Goal: Task Accomplishment & Management: Use online tool/utility

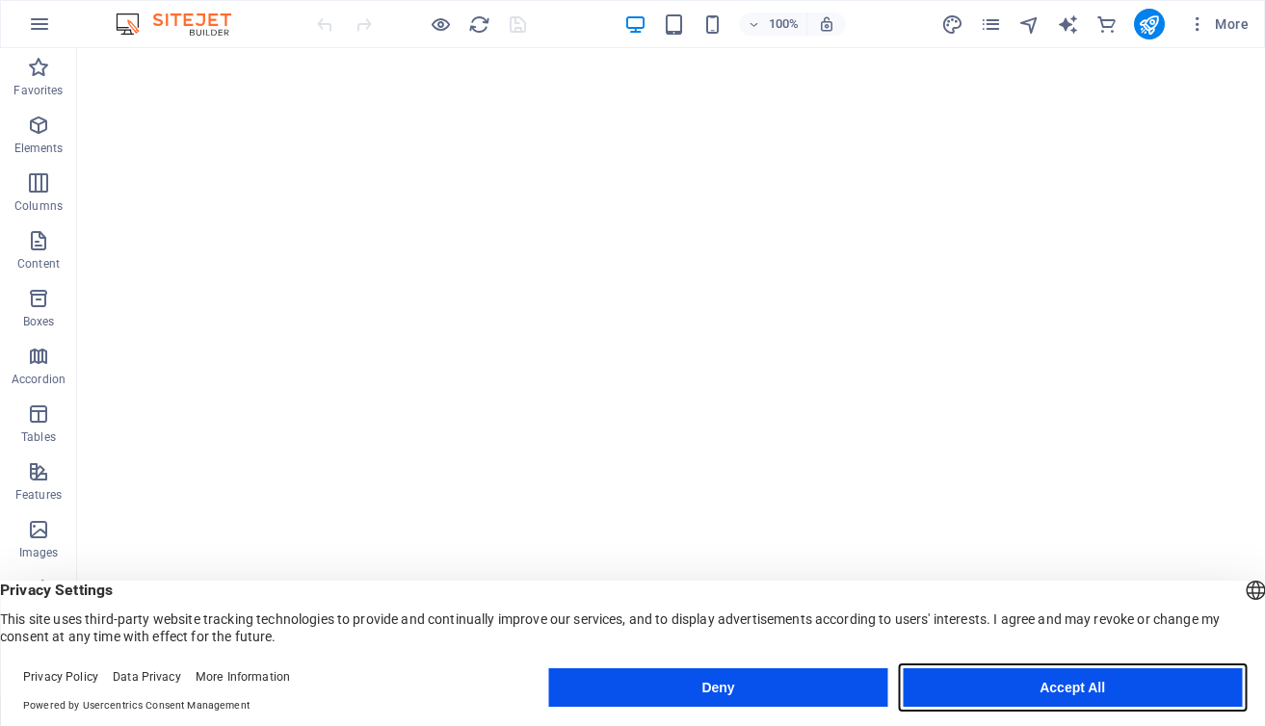
click at [1059, 688] on button "Accept All" at bounding box center [1072, 688] width 339 height 39
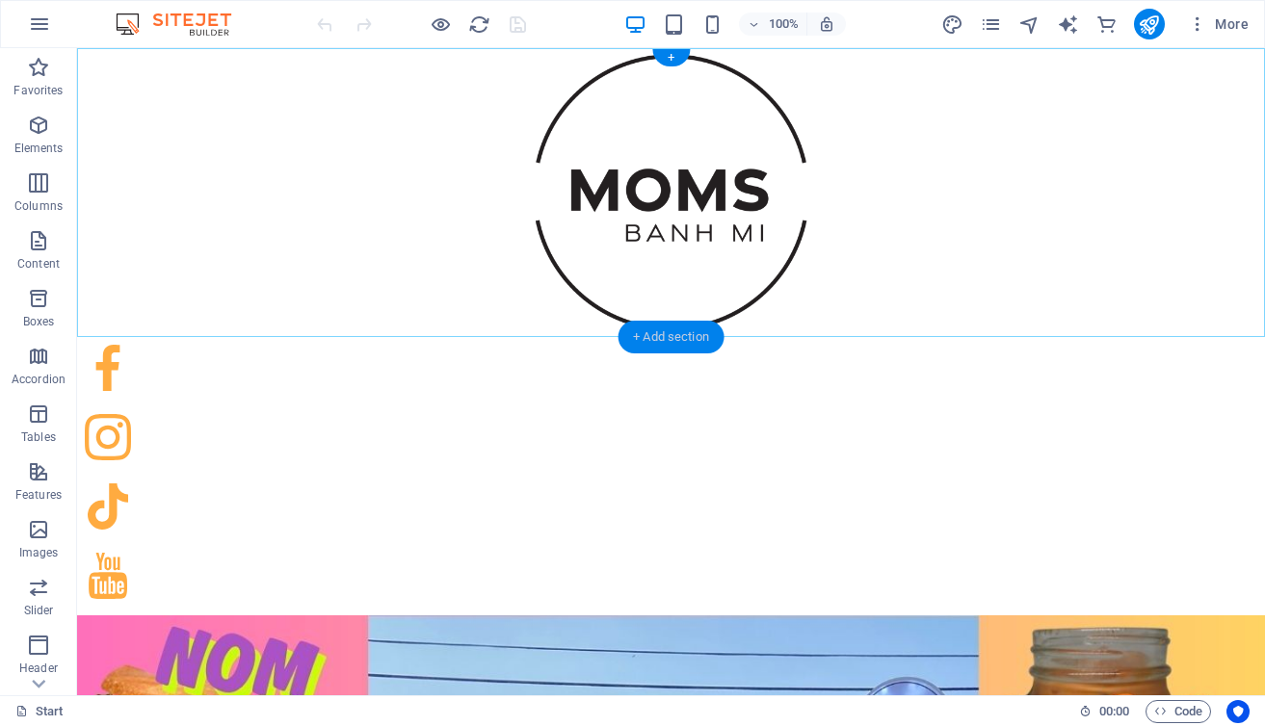
click at [636, 334] on div "+ Add section" at bounding box center [670, 337] width 107 height 33
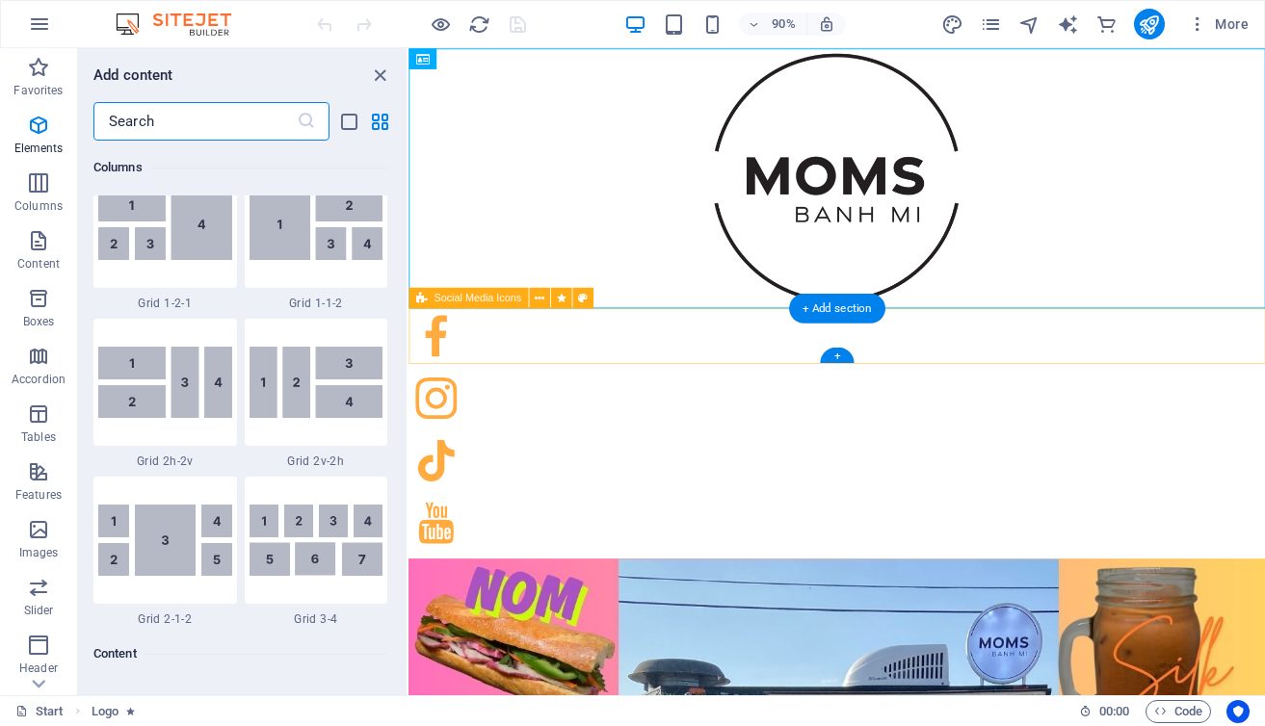
scroll to position [3370, 0]
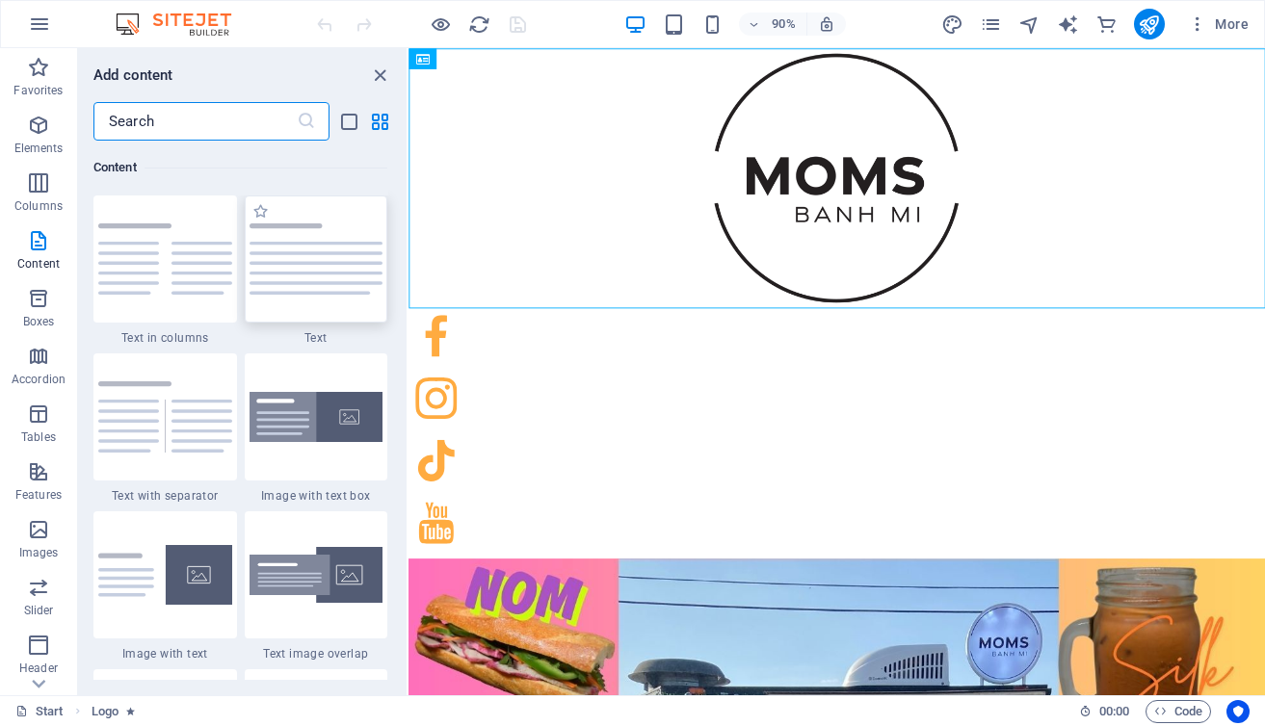
click at [316, 277] on img at bounding box center [316, 258] width 134 height 71
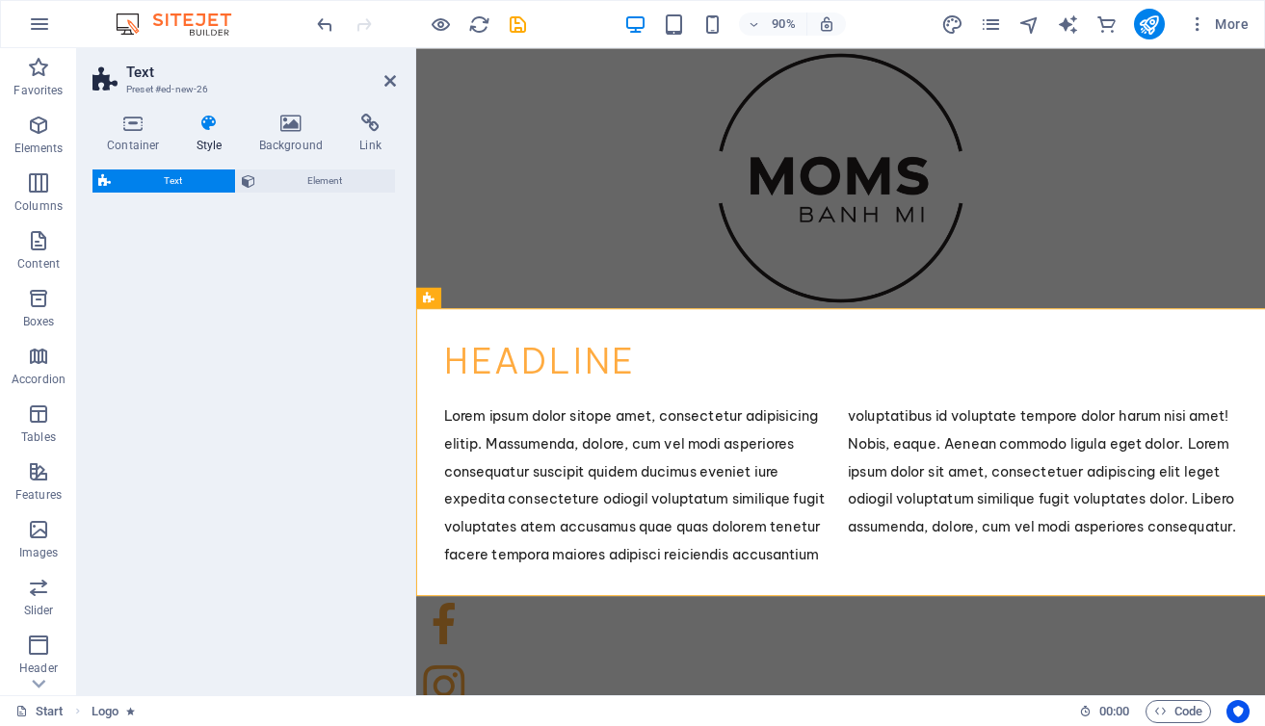
select select "rem"
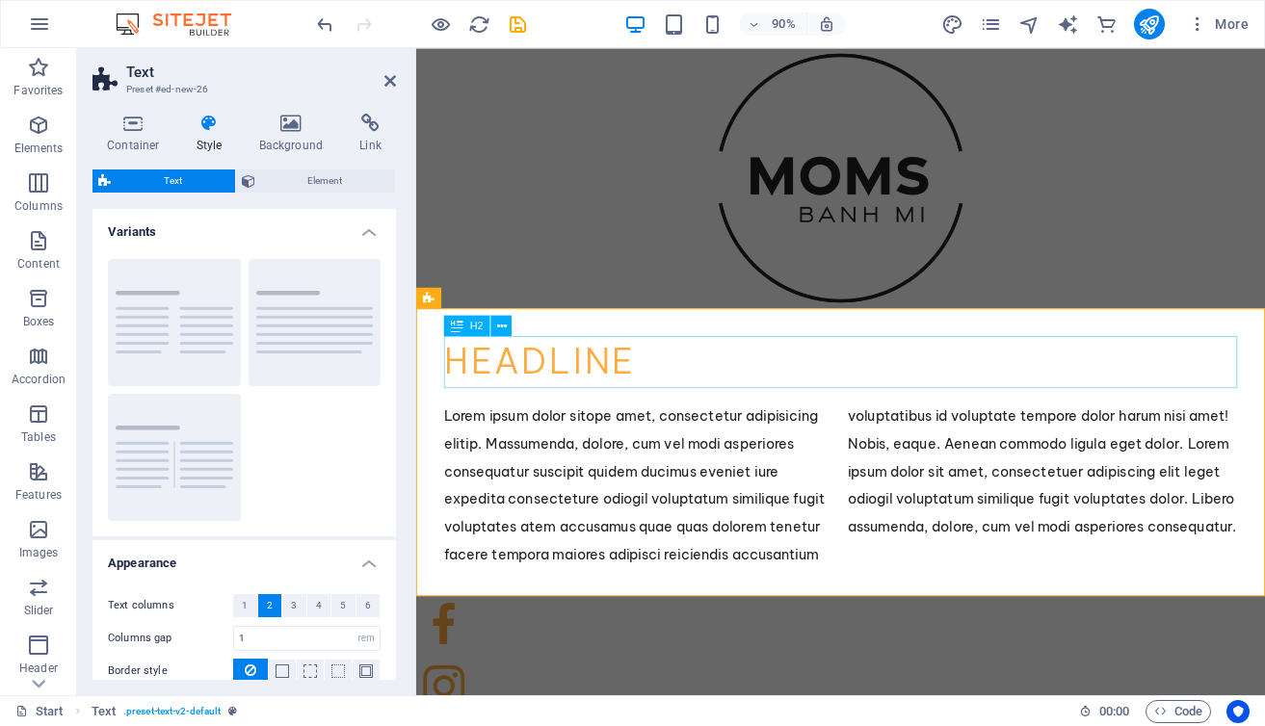
click at [591, 397] on div "Headline" at bounding box center [887, 397] width 881 height 58
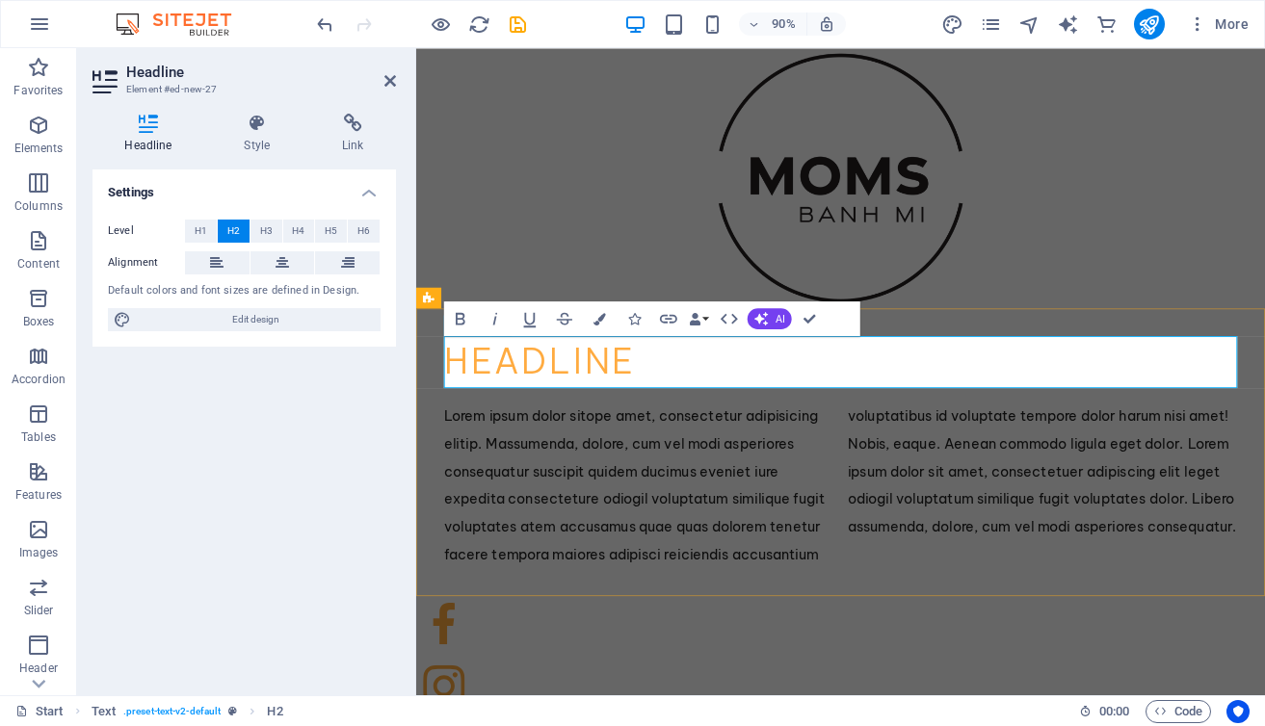
click at [764, 408] on h2 "Headline" at bounding box center [887, 397] width 881 height 58
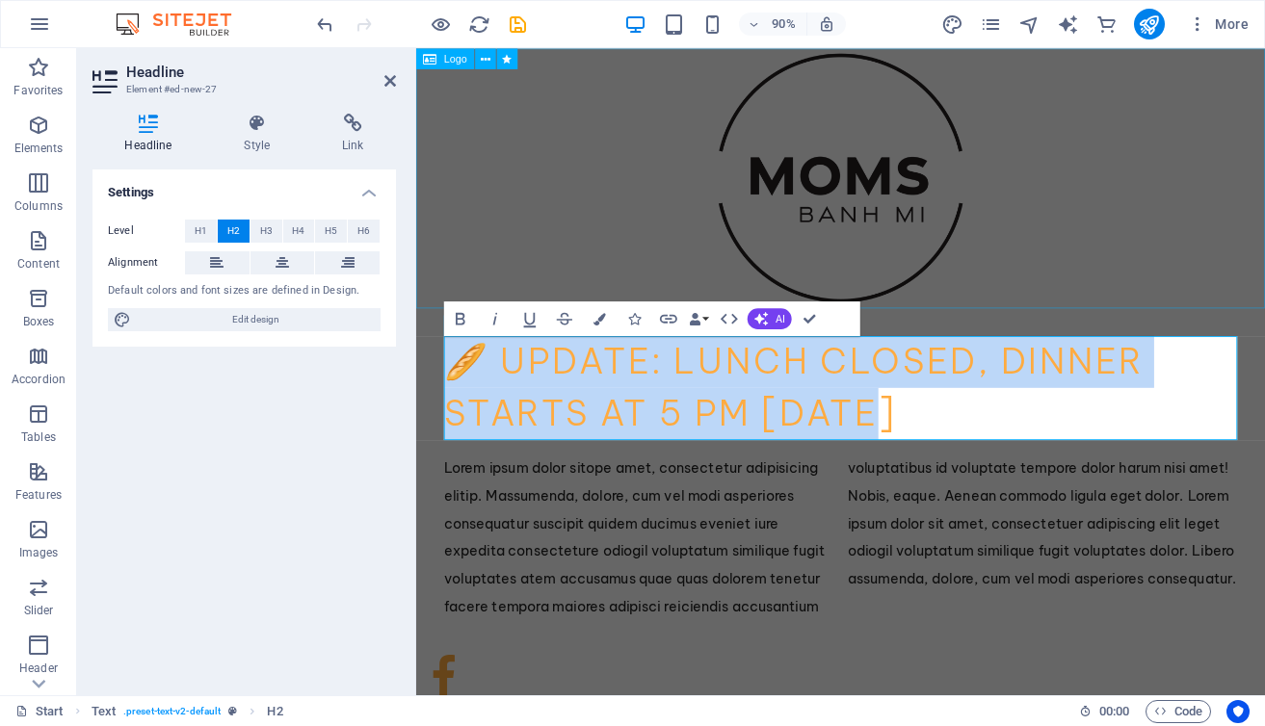
drag, startPoint x: 952, startPoint y: 441, endPoint x: 870, endPoint y: 255, distance: 203.1
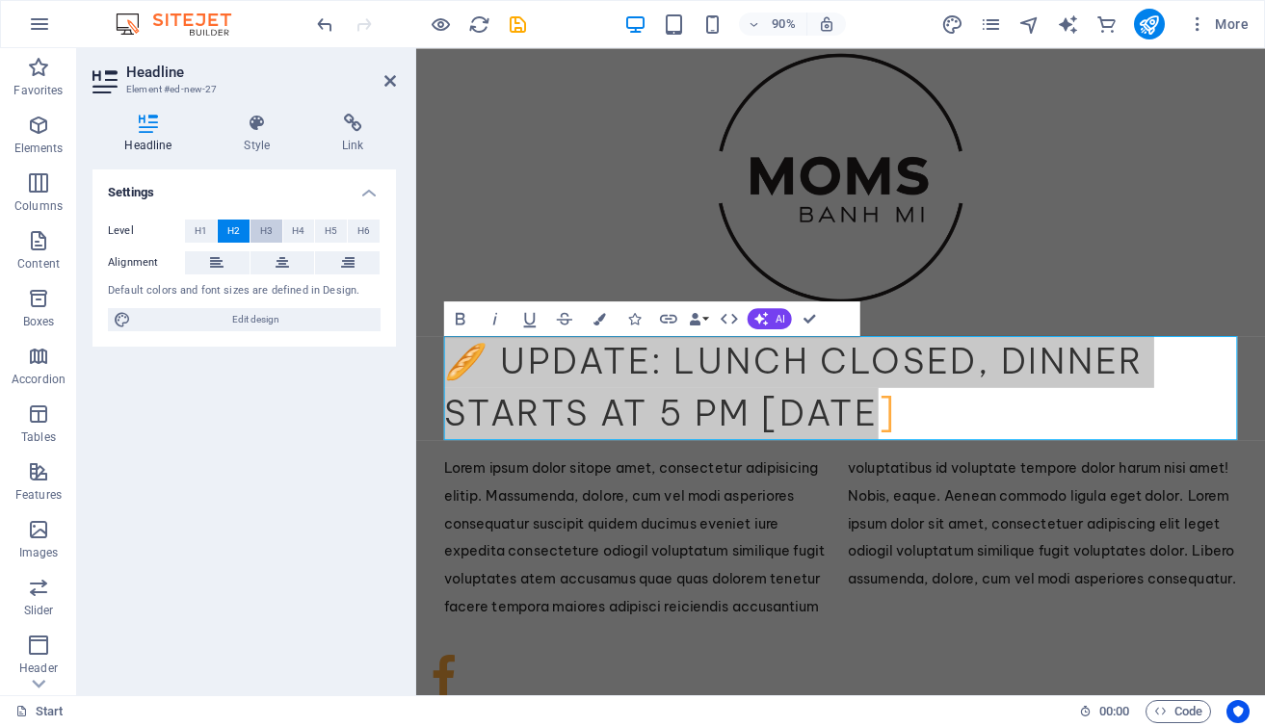
click at [264, 232] on span "H3" at bounding box center [266, 231] width 13 height 23
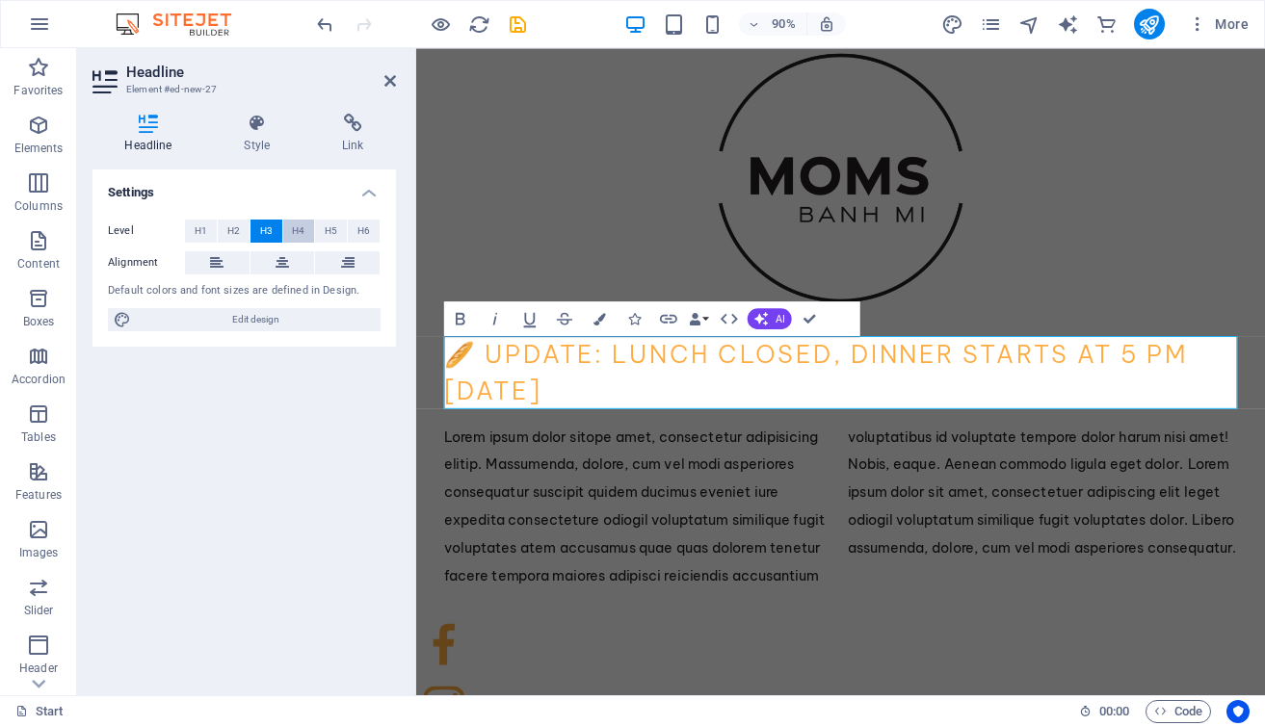
click at [296, 232] on span "H4" at bounding box center [298, 231] width 13 height 23
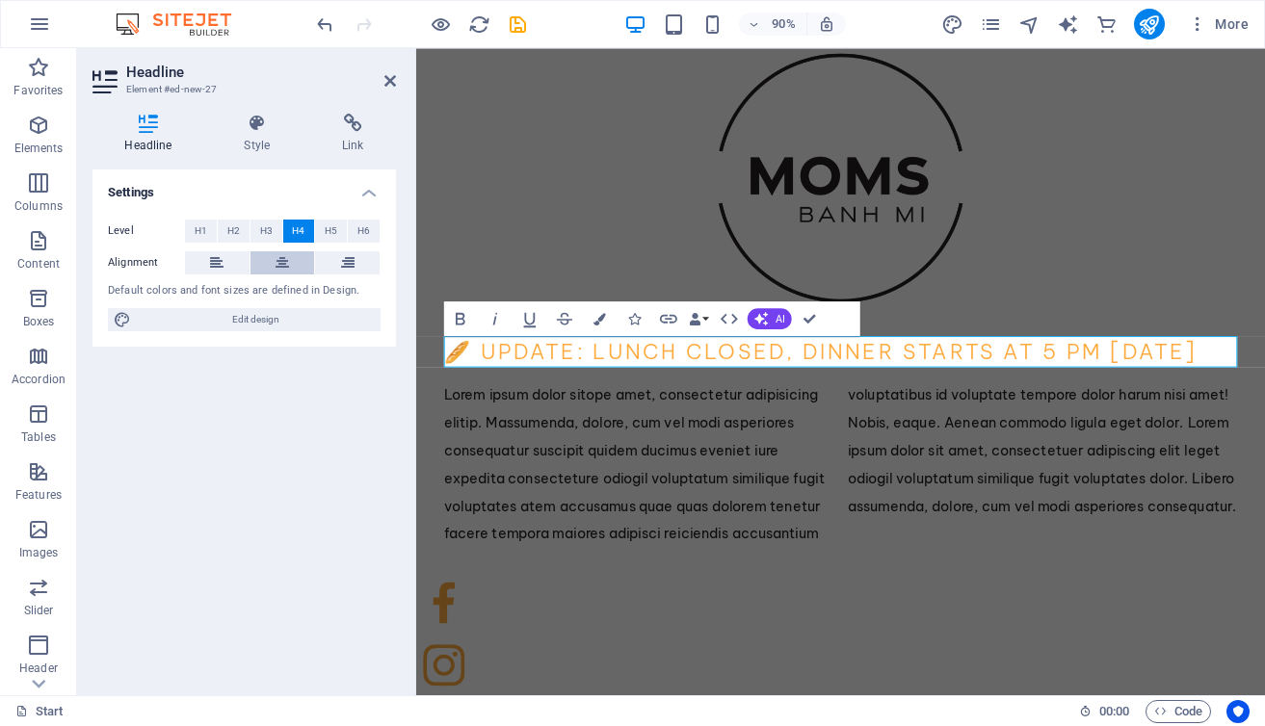
click at [280, 255] on icon at bounding box center [281, 262] width 13 height 23
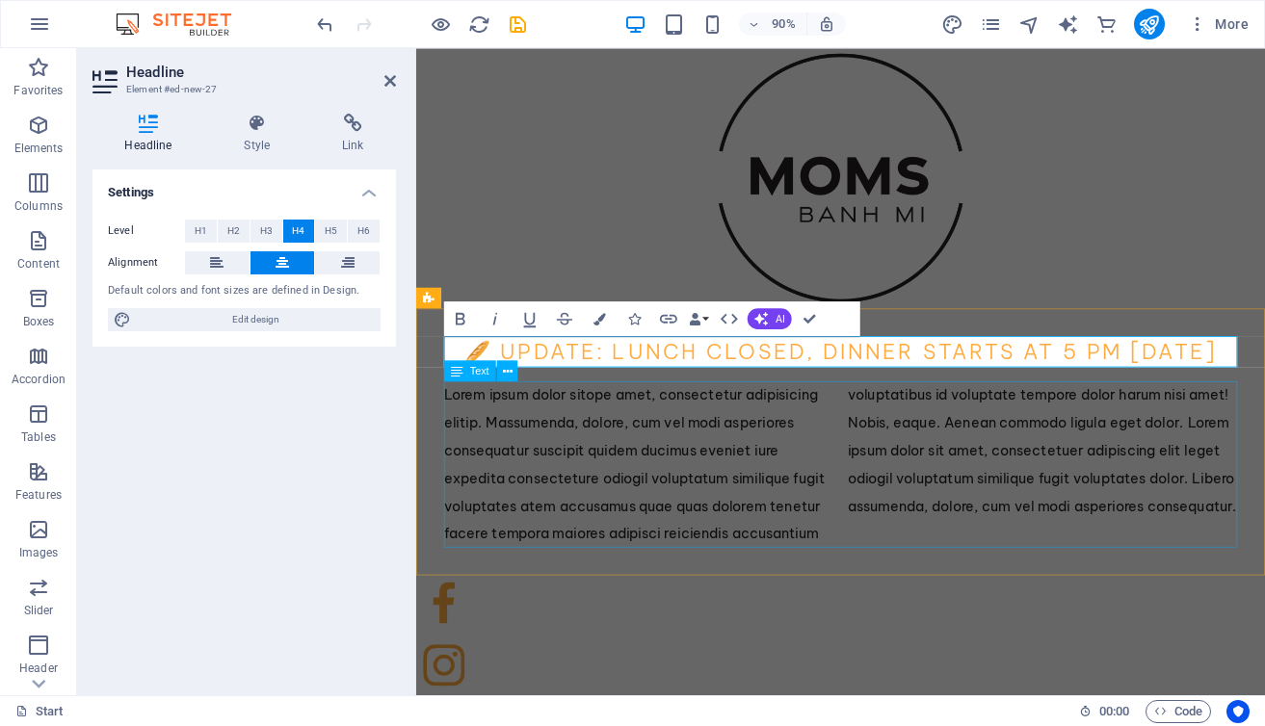
click at [669, 464] on div "Lorem ipsum dolor sitope amet, consectetur adipisicing elitip. Massumenda, dolo…" at bounding box center [887, 510] width 881 height 185
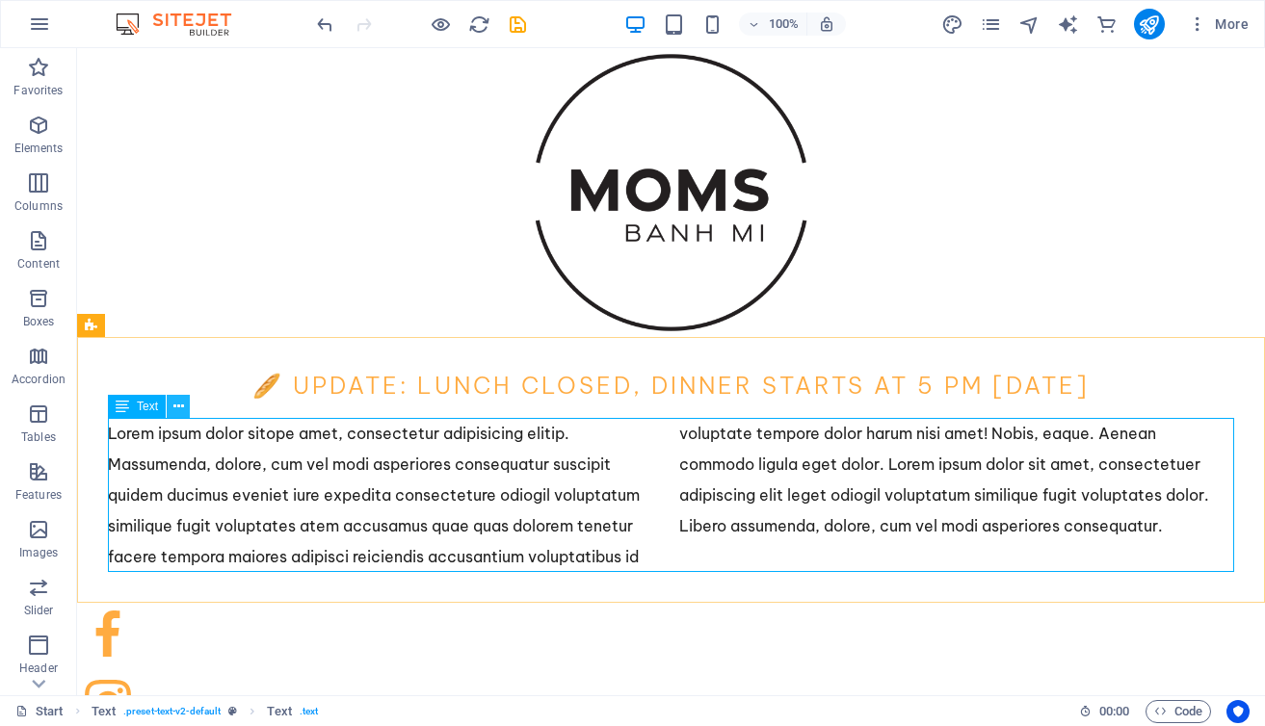
click at [180, 406] on icon at bounding box center [178, 407] width 11 height 20
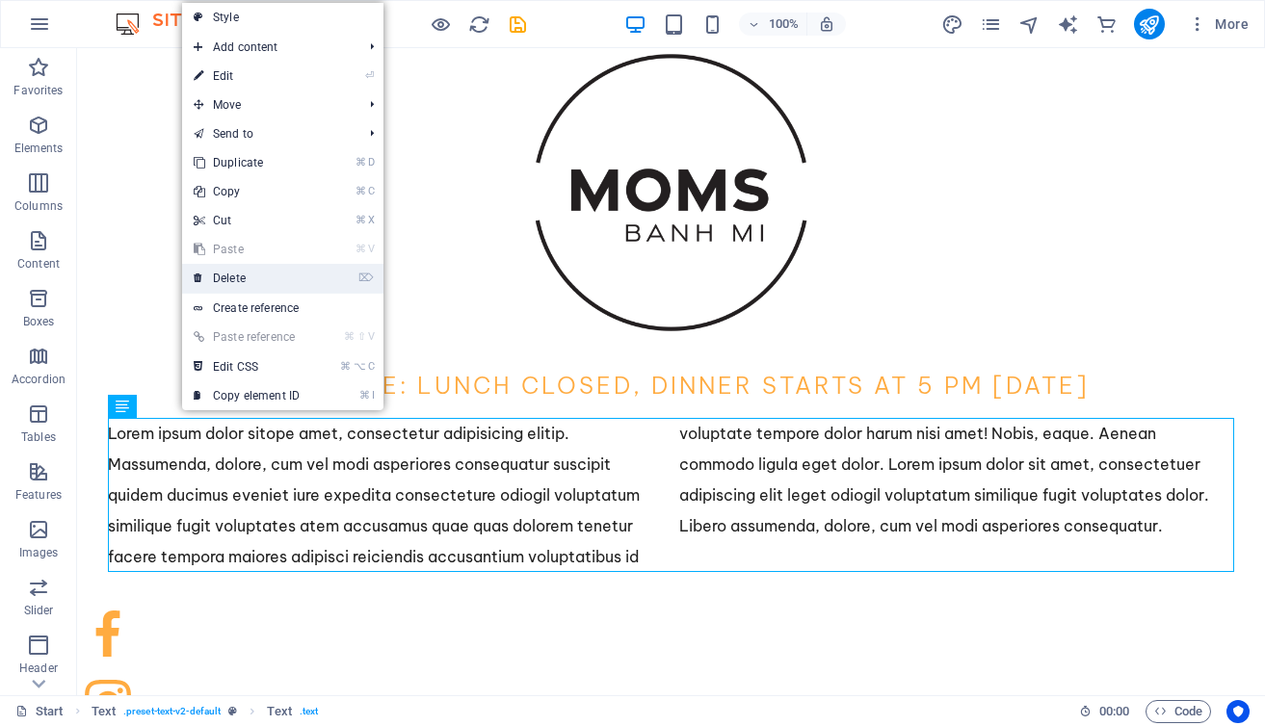
click at [210, 284] on link "⌦ Delete" at bounding box center [246, 278] width 129 height 29
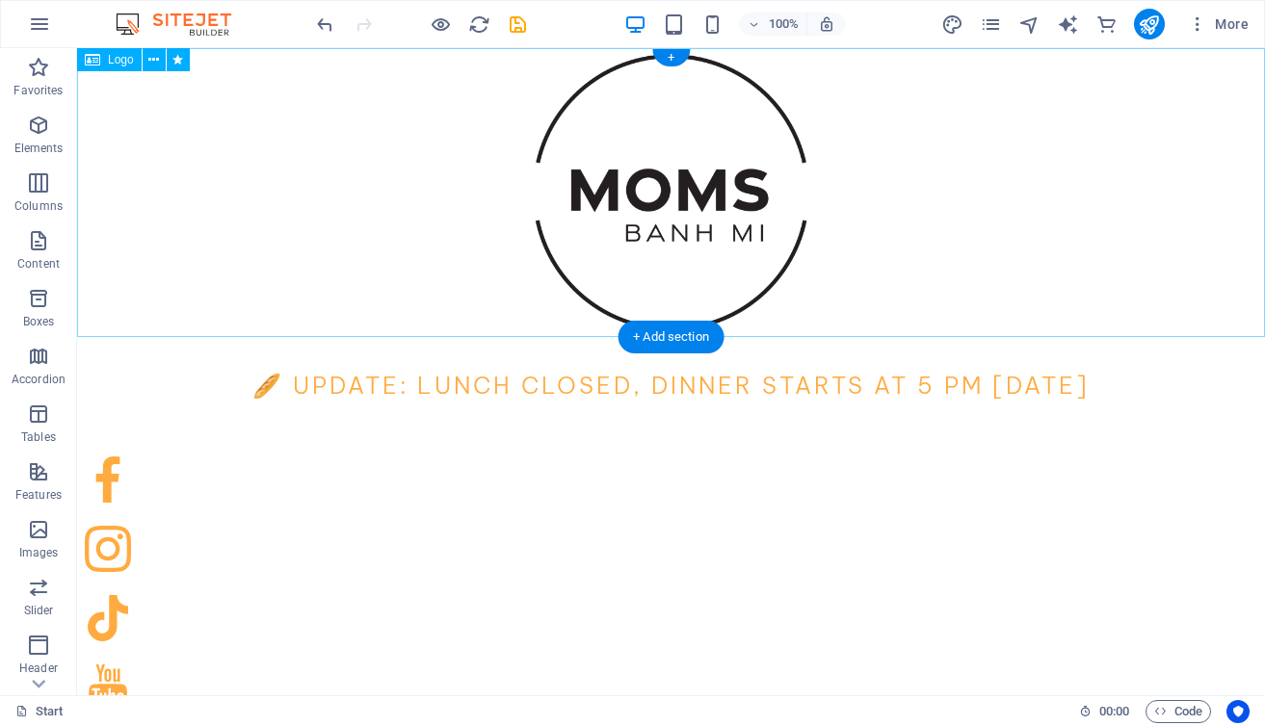
click at [337, 162] on div at bounding box center [671, 192] width 1188 height 289
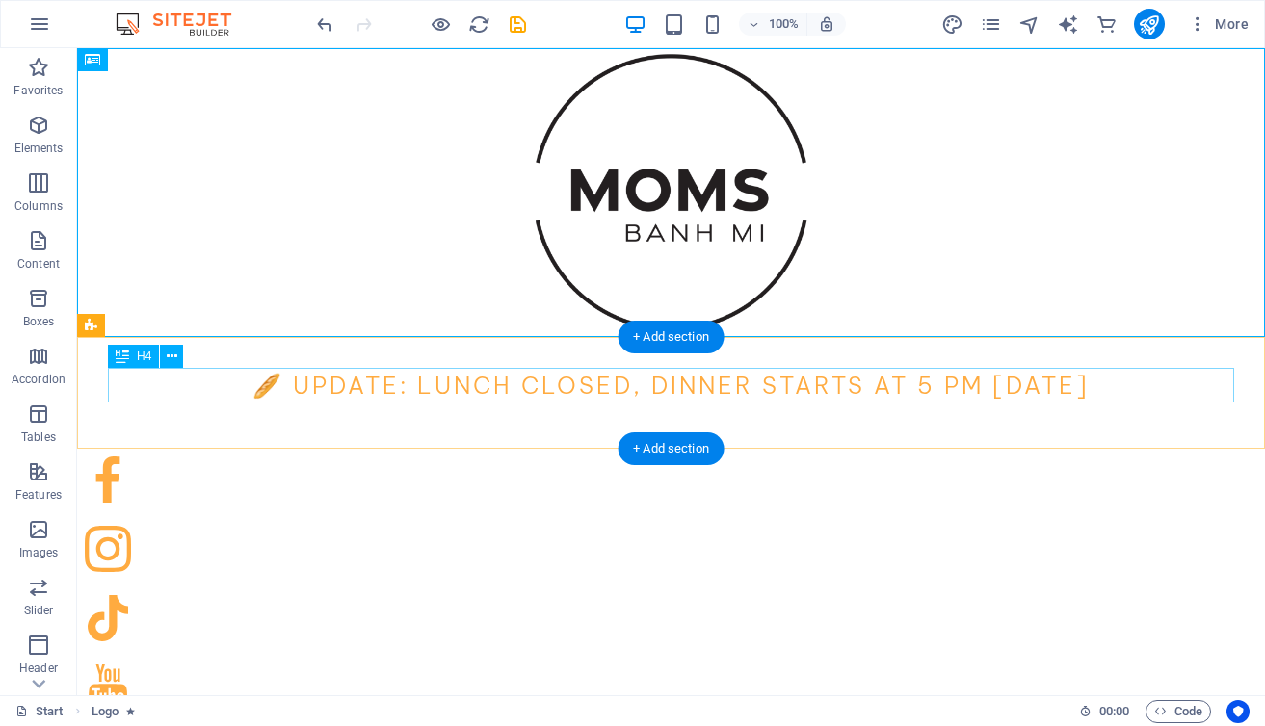
click at [529, 370] on div "🥖 Update: Lunch Closed, Dinner Starts at 5 PM [DATE]" at bounding box center [671, 385] width 1126 height 35
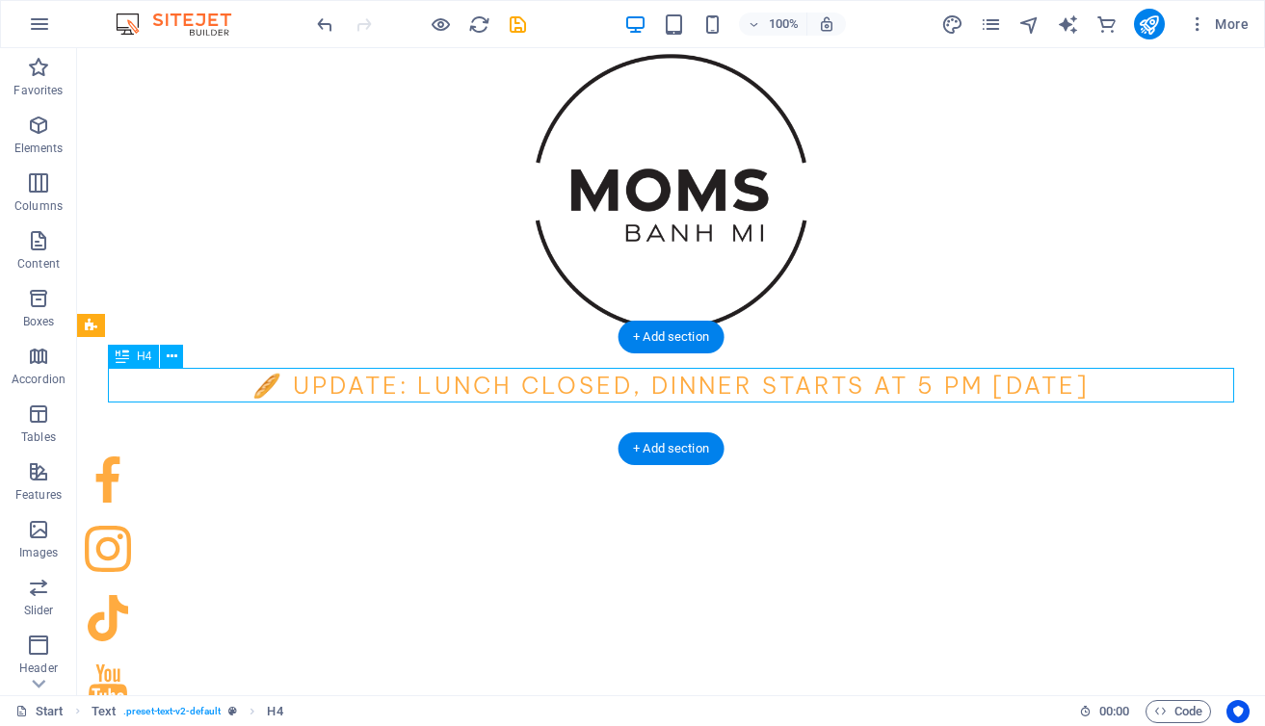
click at [529, 370] on div "🥖 Update: Lunch Closed, Dinner Starts at 5 PM [DATE]" at bounding box center [671, 385] width 1126 height 35
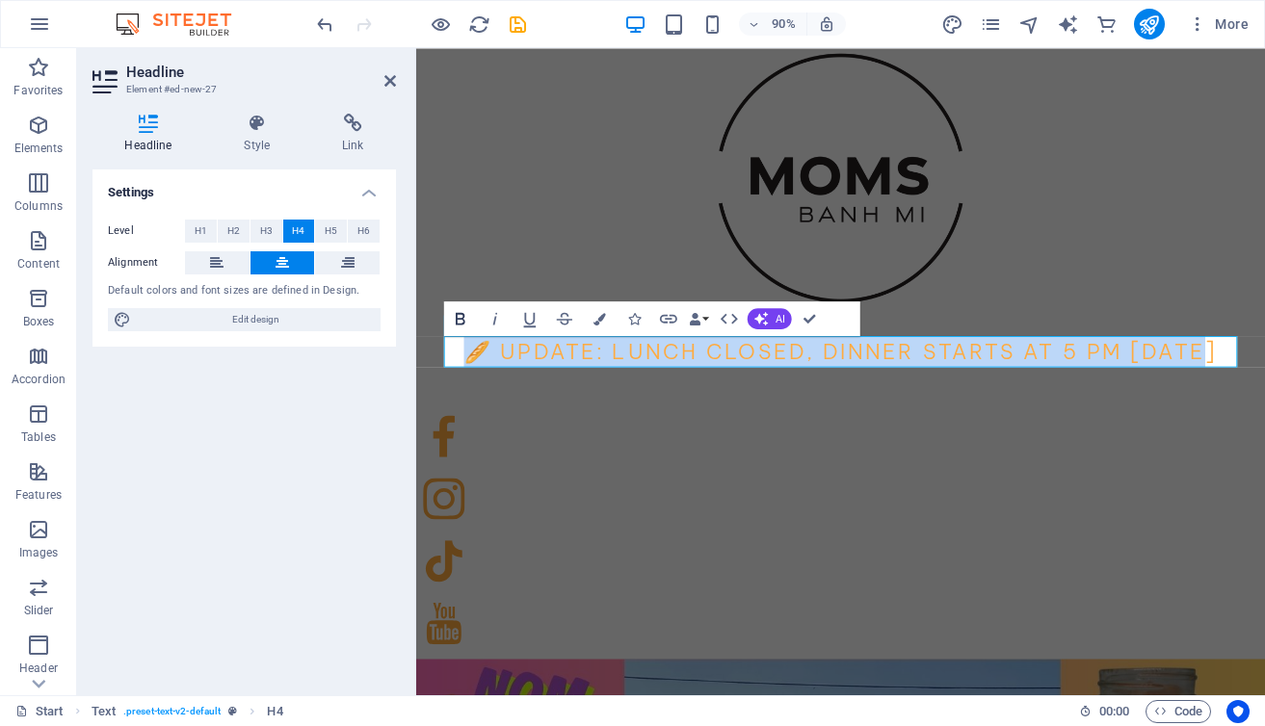
click at [459, 318] on icon "button" at bounding box center [461, 319] width 10 height 13
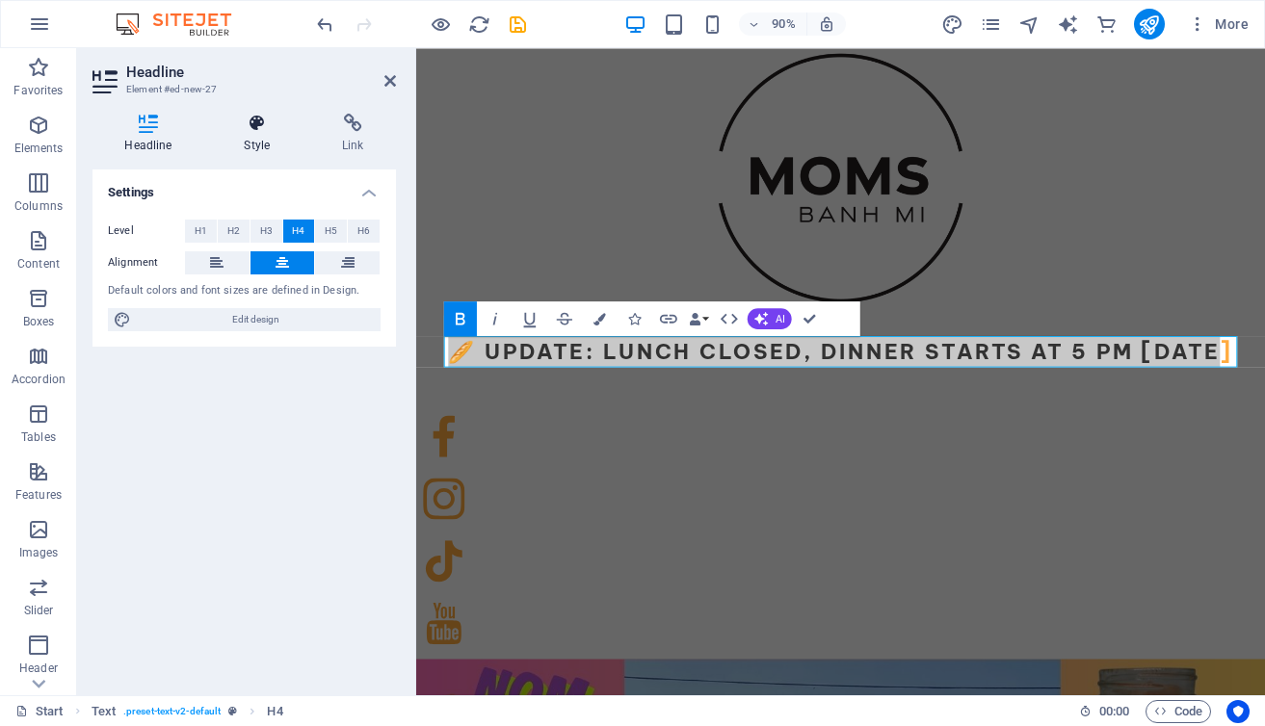
click at [243, 127] on icon at bounding box center [257, 123] width 91 height 19
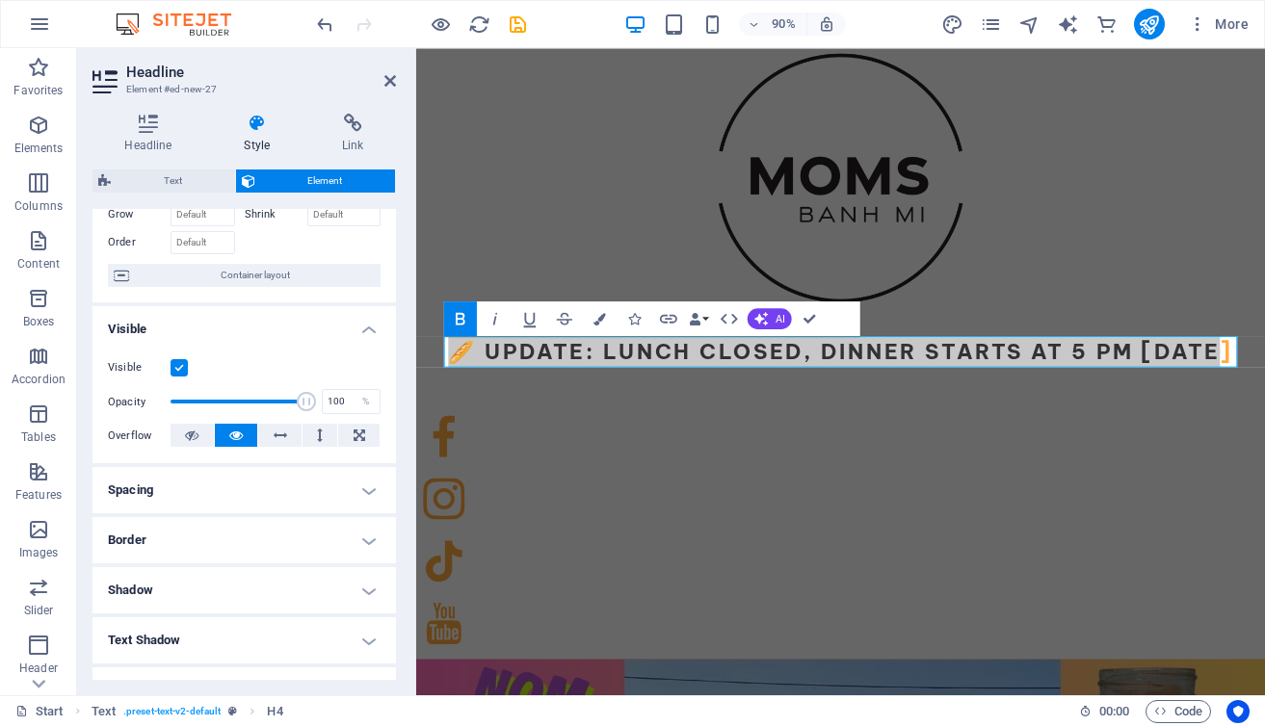
scroll to position [0, 0]
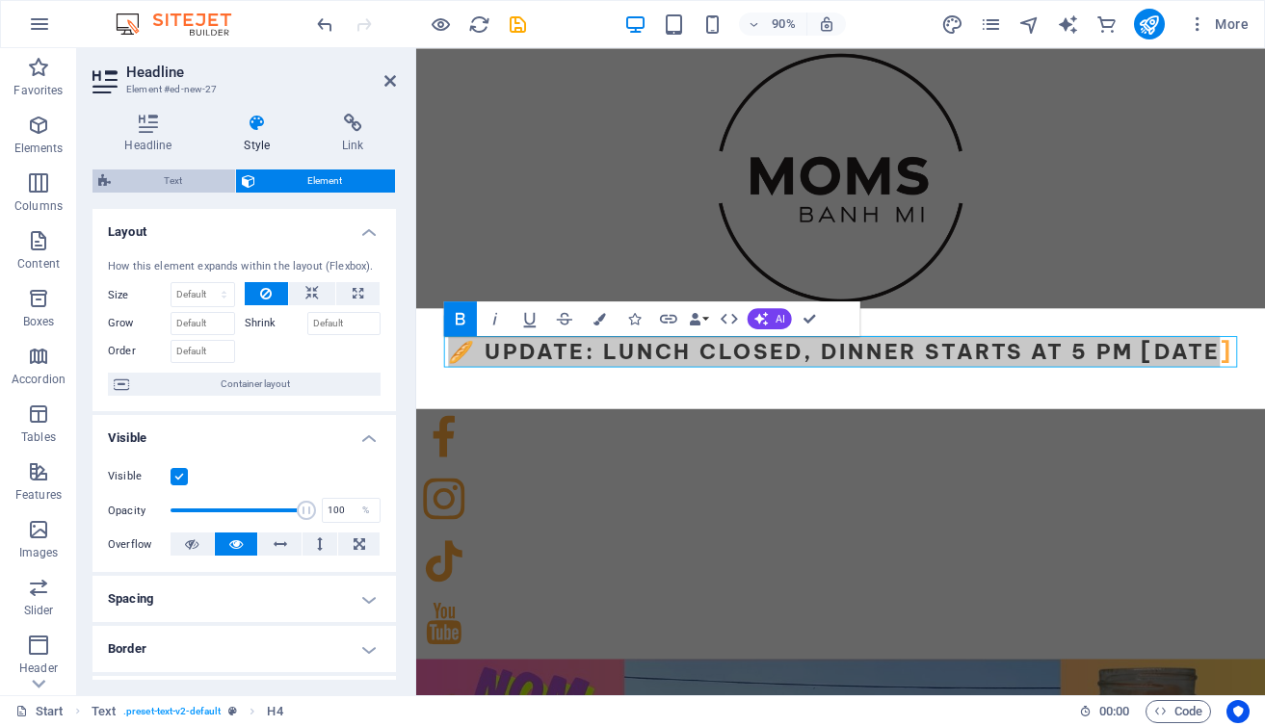
click at [192, 180] on span "Text" at bounding box center [173, 181] width 113 height 23
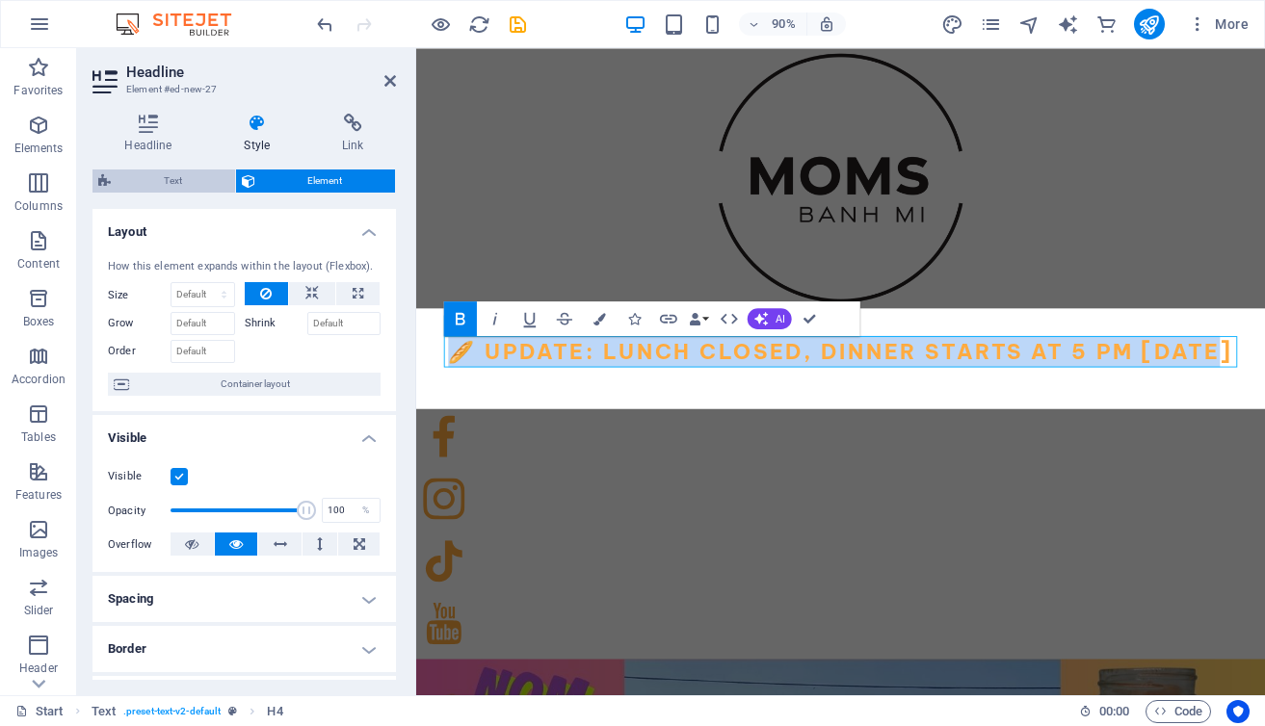
select select "rem"
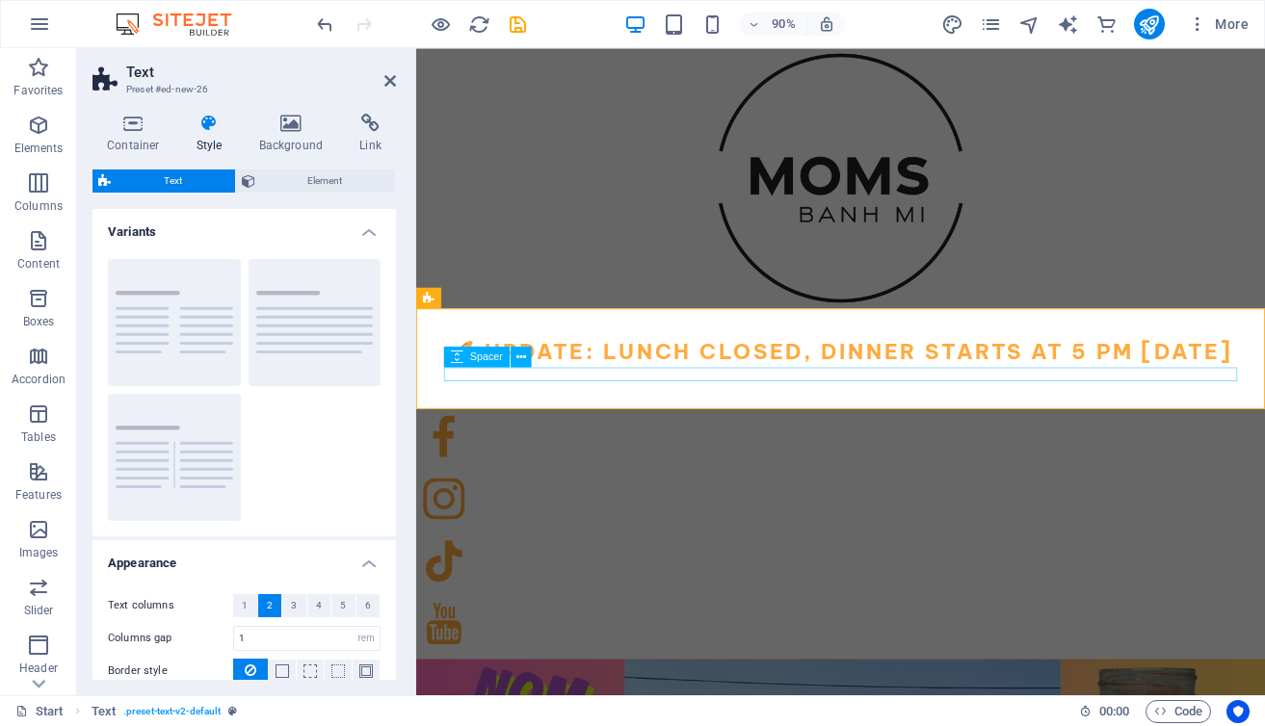
click at [533, 412] on div at bounding box center [887, 410] width 881 height 15
click at [519, 353] on icon at bounding box center [521, 357] width 10 height 18
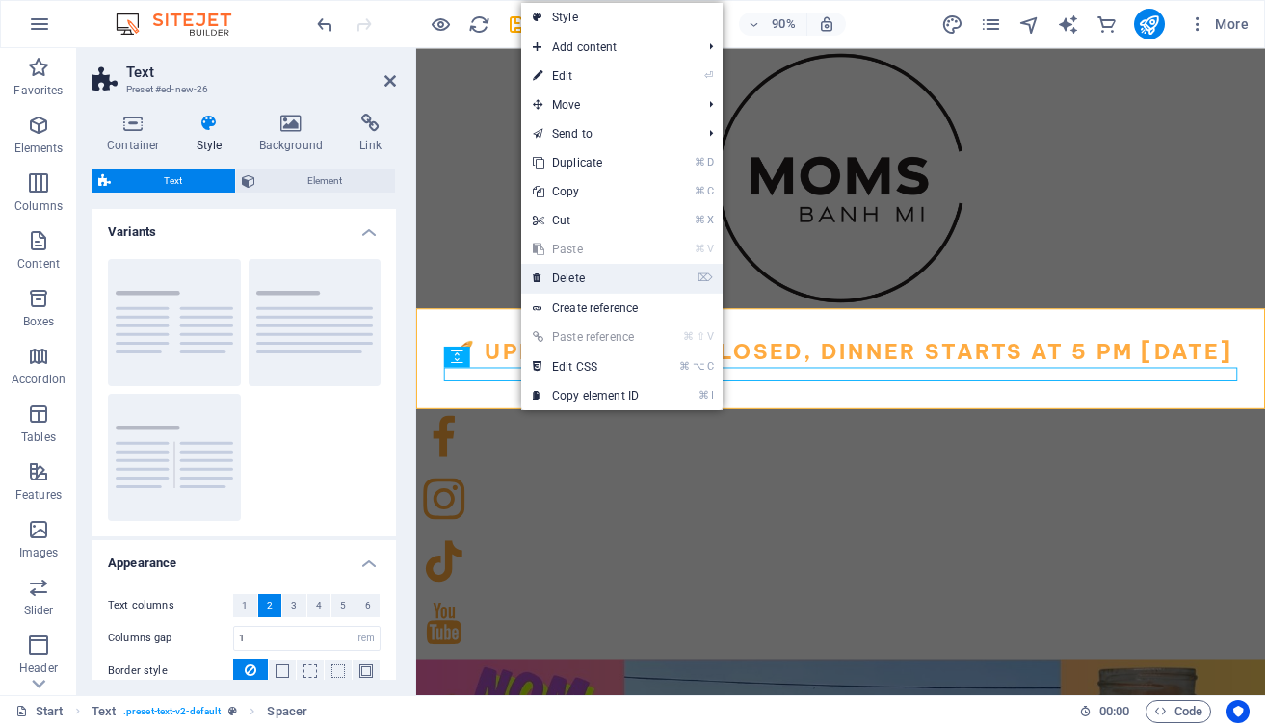
click at [561, 277] on link "⌦ Delete" at bounding box center [585, 278] width 129 height 29
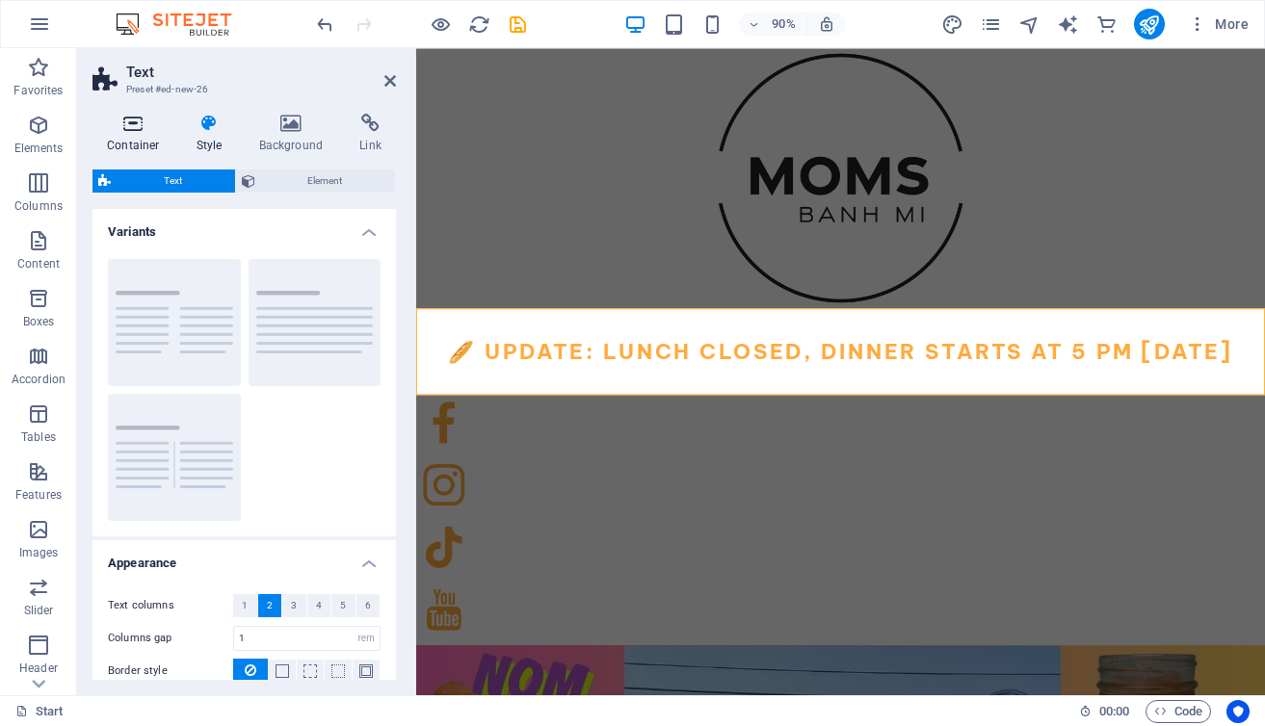
click at [131, 116] on icon at bounding box center [133, 123] width 82 height 19
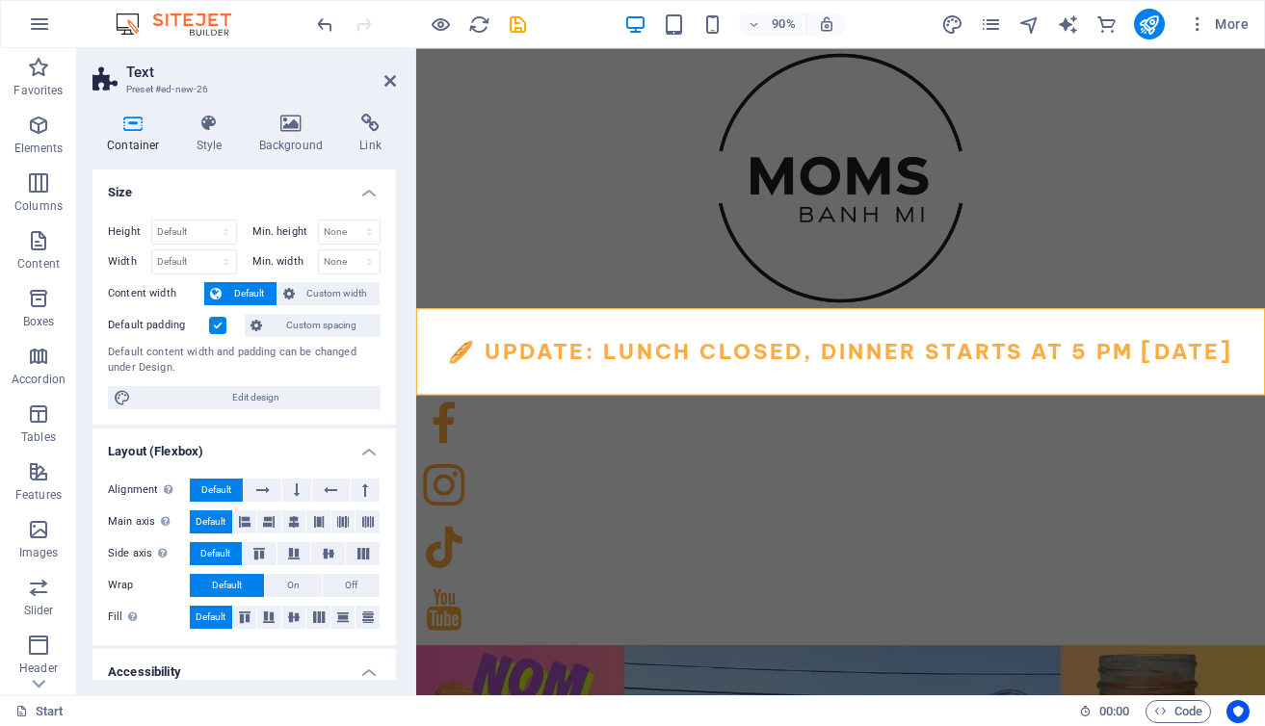
click at [214, 328] on label at bounding box center [217, 325] width 17 height 17
click at [0, 0] on input "Default padding" at bounding box center [0, 0] width 0 height 0
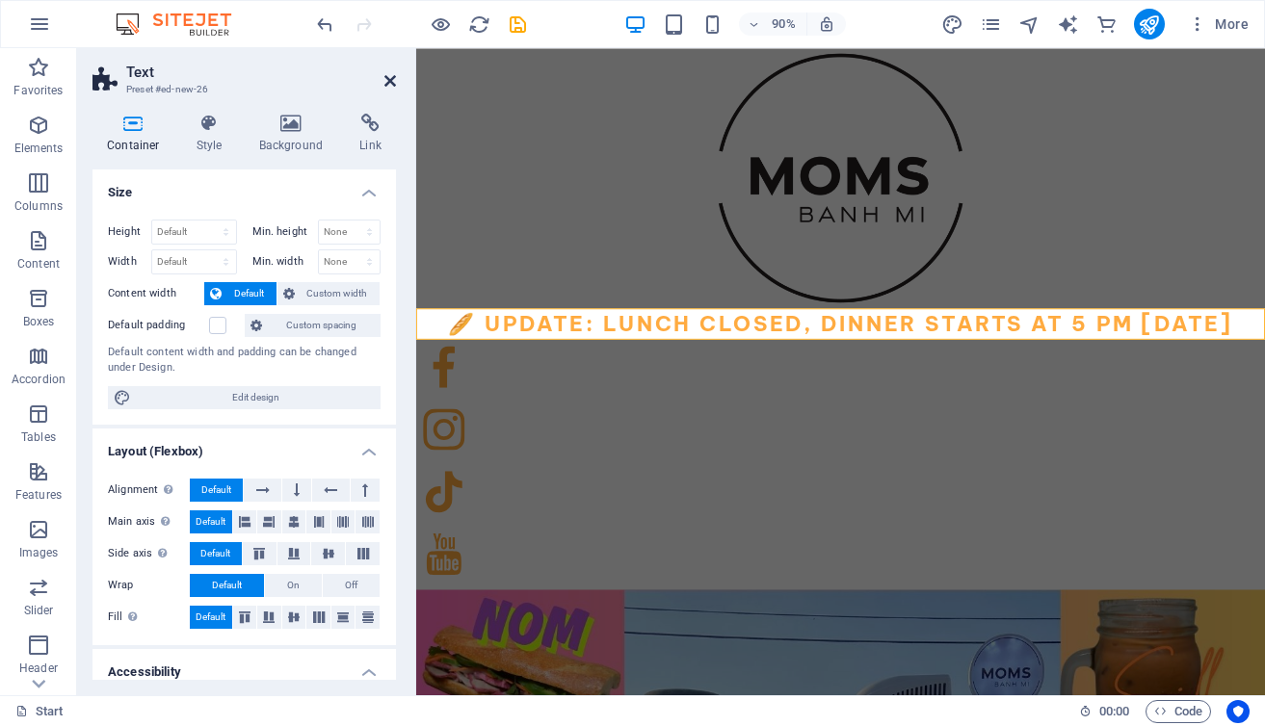
click at [386, 80] on icon at bounding box center [390, 80] width 12 height 15
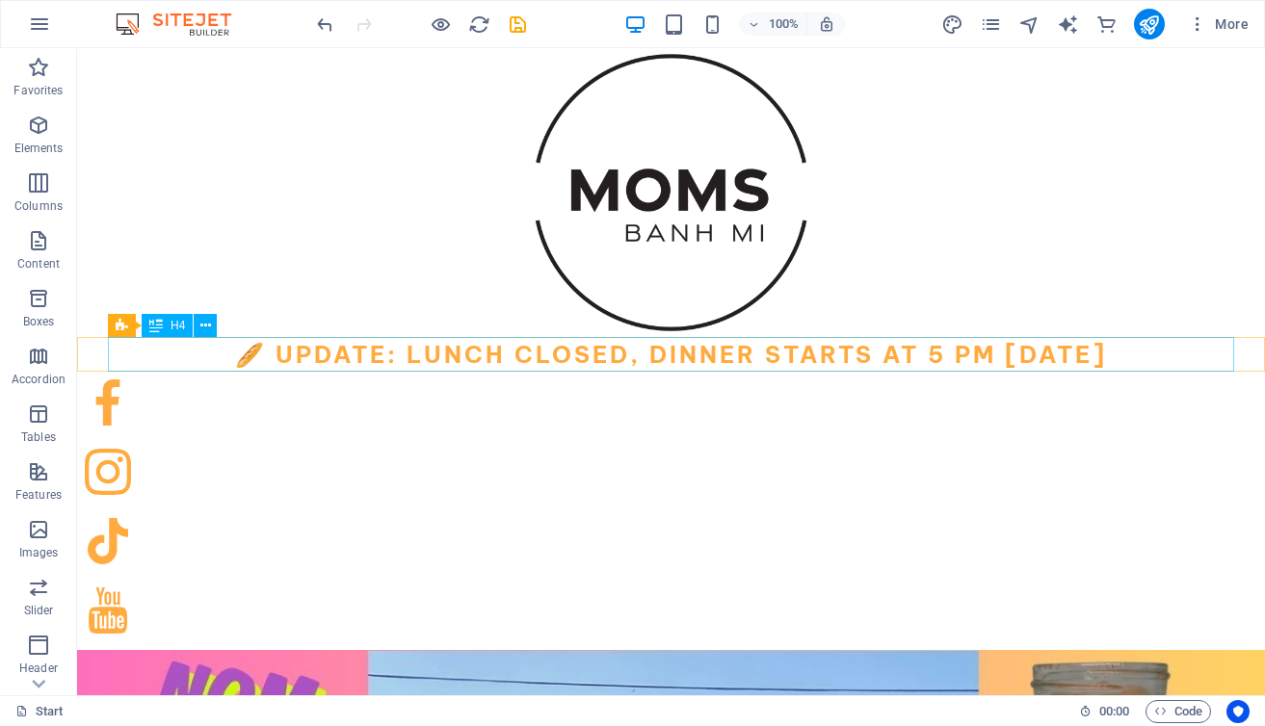
click at [518, 367] on div "🥖 Update: Lunch Closed, Dinner Starts at 5 PM [DATE]" at bounding box center [671, 354] width 1126 height 35
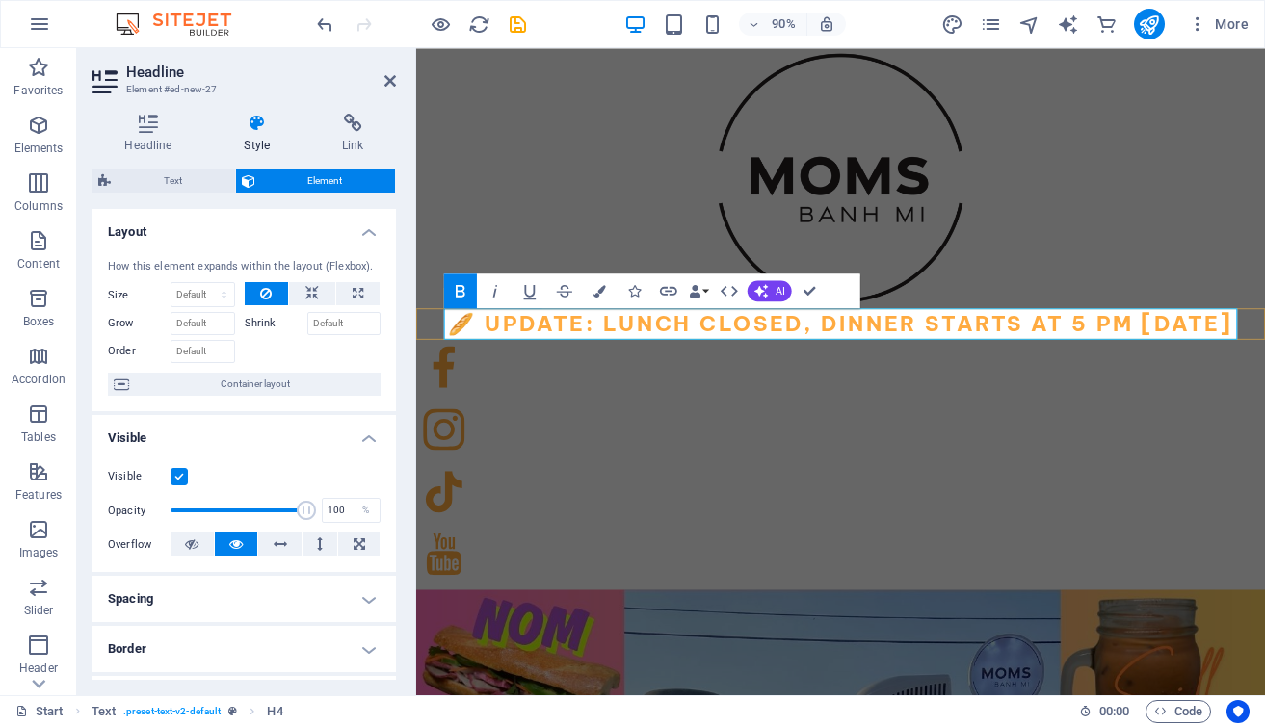
click at [656, 352] on strong "🥖 Update: Lunch Closed, Dinner Starts at 5 PM [DATE]" at bounding box center [888, 354] width 872 height 29
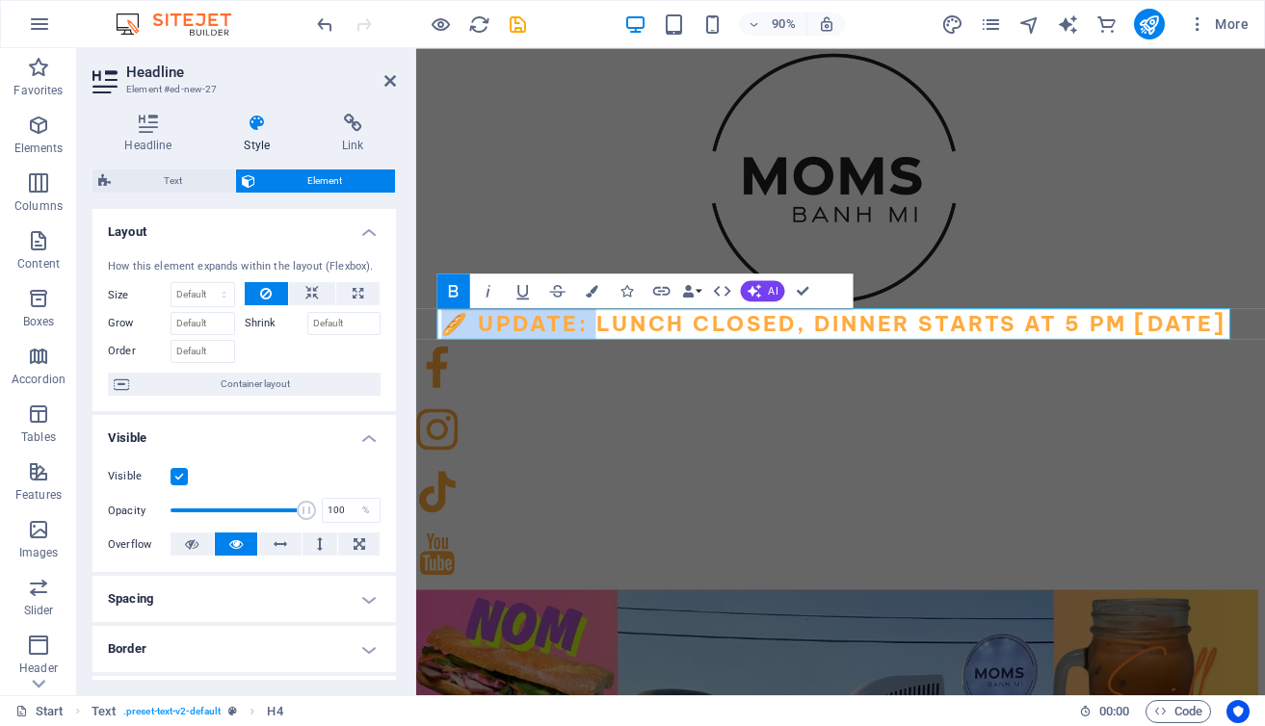
drag, startPoint x: 620, startPoint y: 356, endPoint x: 1418, endPoint y: 326, distance: 798.2
click at [891, 351] on strong "🥖 Update: Lunch Closed, Dinner Starts at 5 PM [DATE]" at bounding box center [880, 354] width 872 height 29
drag, startPoint x: 618, startPoint y: 356, endPoint x: 749, endPoint y: 353, distance: 131.1
click at [749, 353] on strong "🥖 Update: Lunch Closed, Dinner Starts at 5 PM [DATE]" at bounding box center [880, 354] width 872 height 29
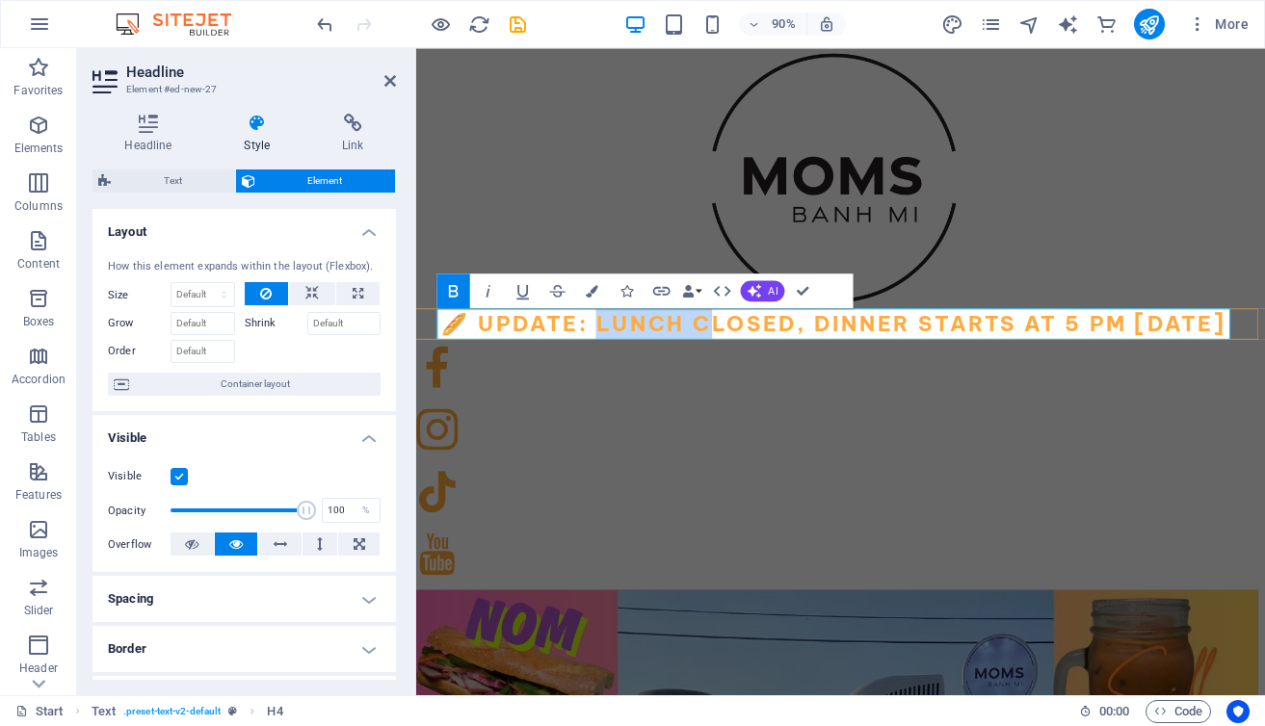
click at [749, 353] on strong "🥖 Update: Lunch Closed, Dinner Starts at 5 PM [DATE]" at bounding box center [880, 354] width 872 height 29
drag, startPoint x: 831, startPoint y: 355, endPoint x: 618, endPoint y: 362, distance: 213.0
click at [618, 362] on strong "🥖 Update: Lunch Closed, Dinner Starts at 5 PM [DATE]" at bounding box center [880, 354] width 872 height 29
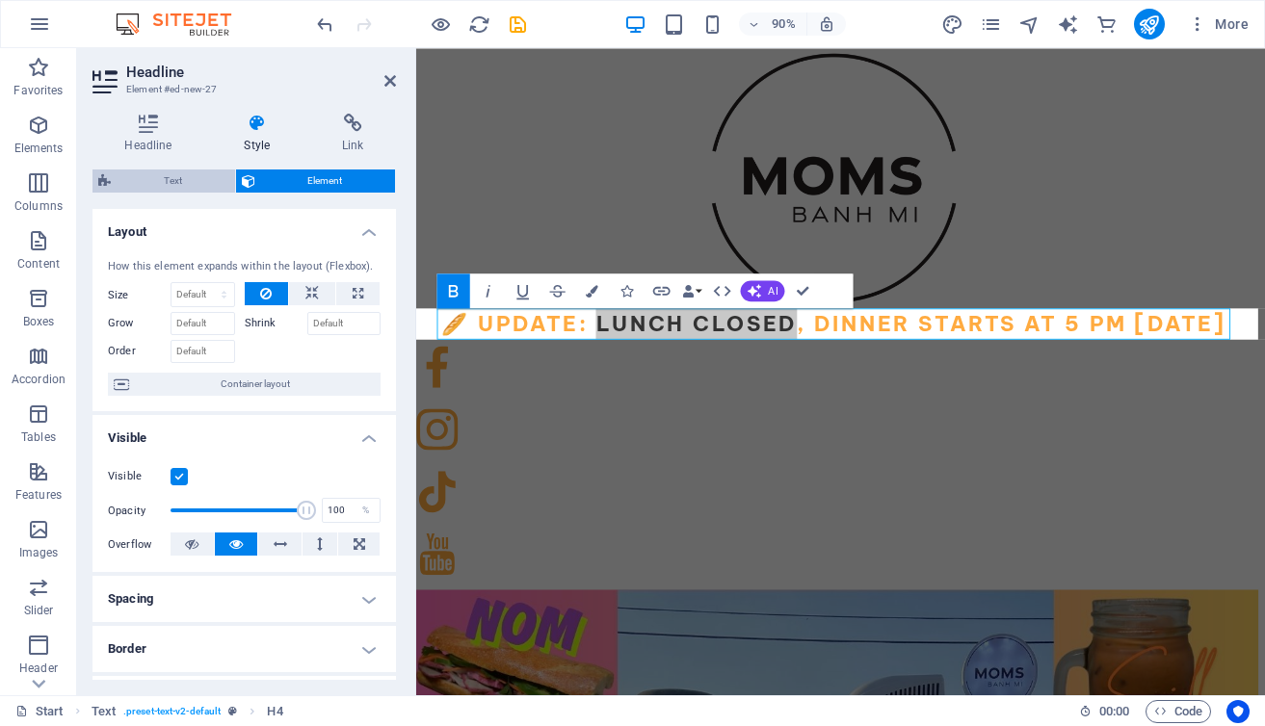
click at [177, 181] on span "Text" at bounding box center [173, 181] width 113 height 23
select select "rem"
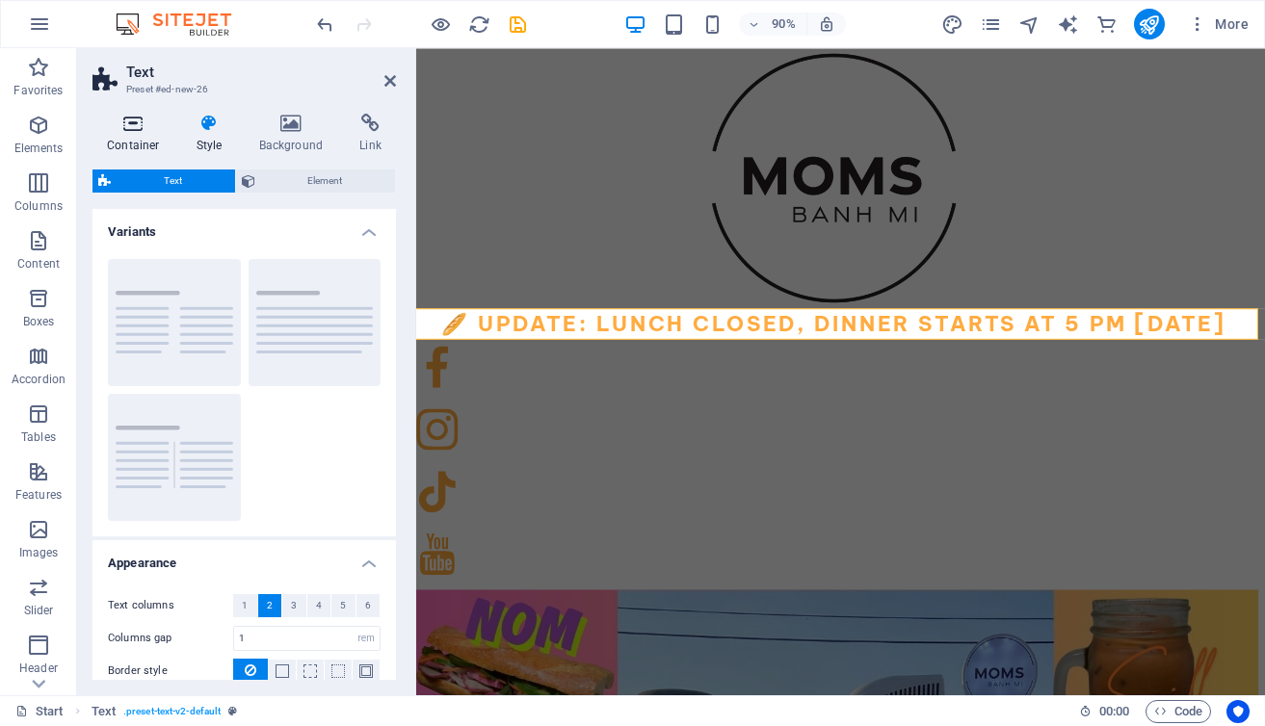
click at [139, 124] on icon at bounding box center [133, 123] width 82 height 19
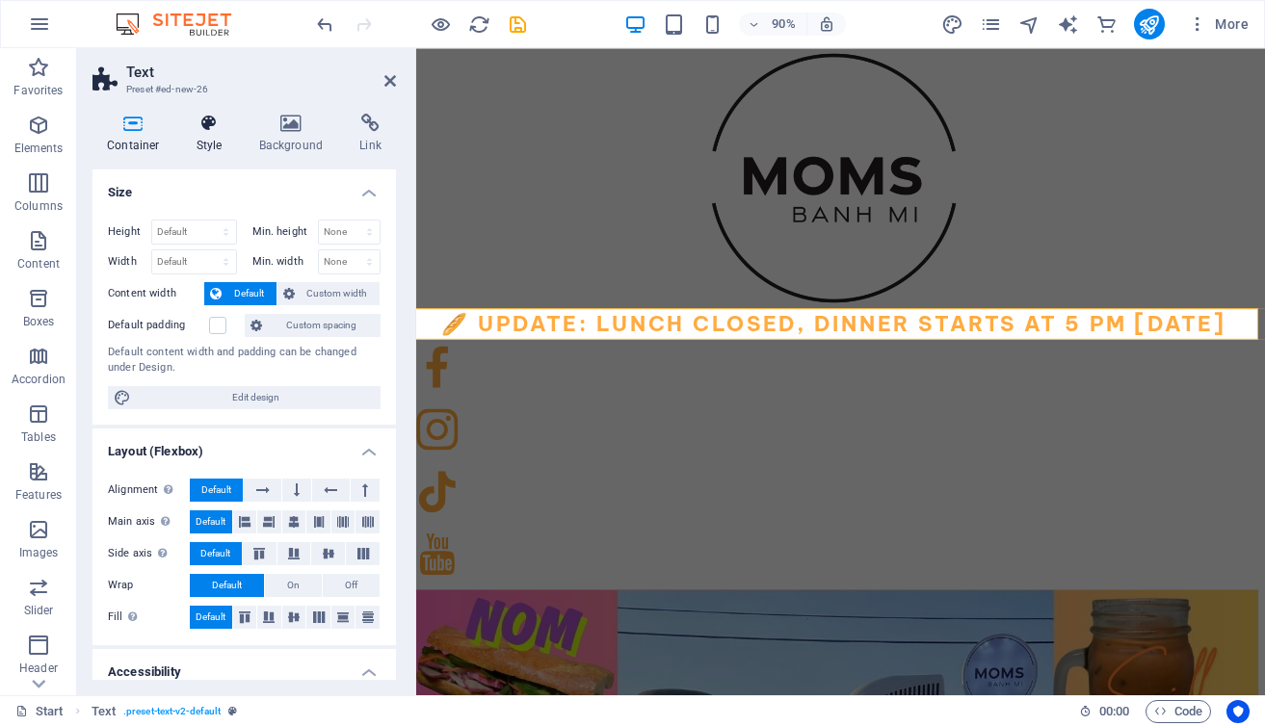
click at [197, 118] on icon at bounding box center [209, 123] width 55 height 19
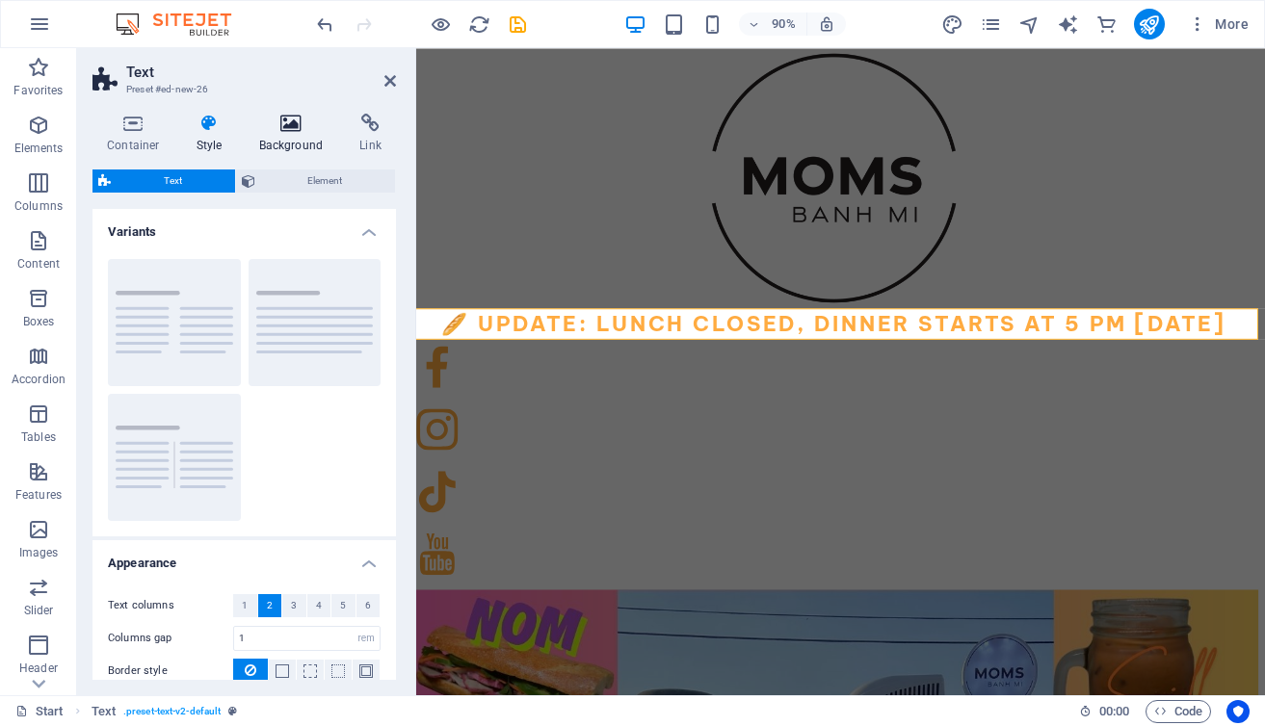
click at [284, 117] on icon at bounding box center [291, 123] width 93 height 19
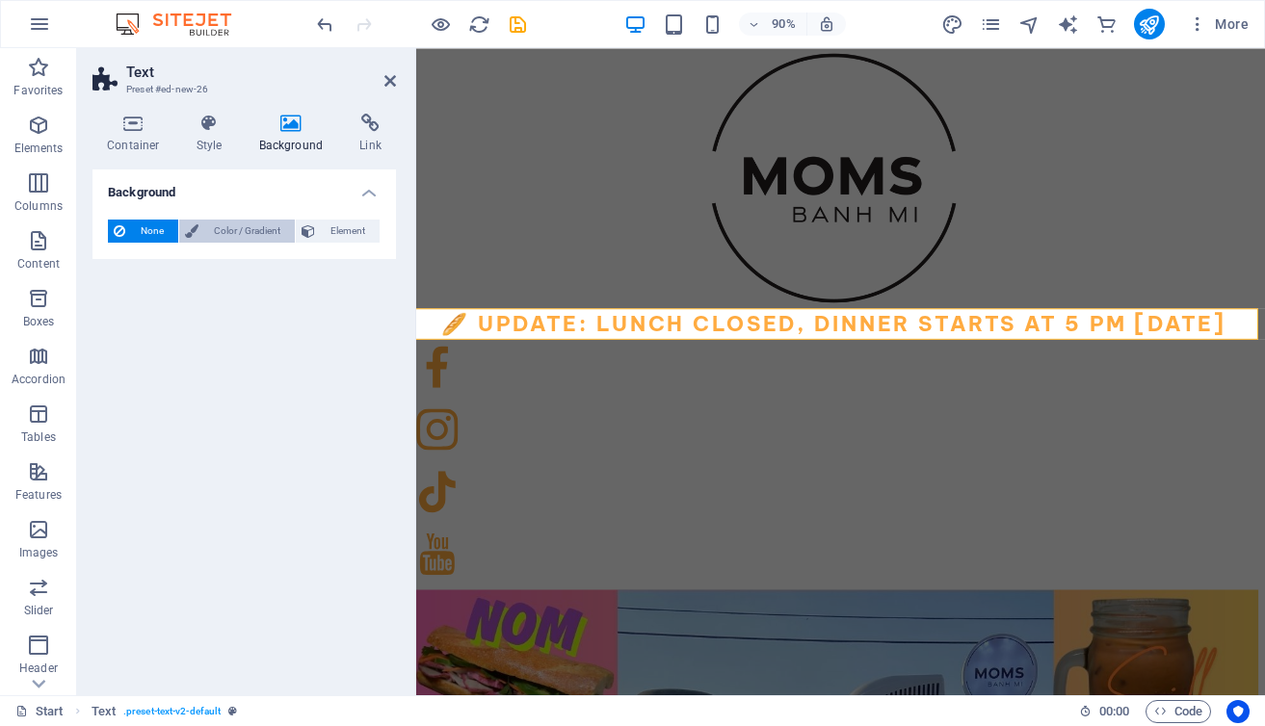
click at [228, 229] on span "Color / Gradient" at bounding box center [246, 231] width 85 height 23
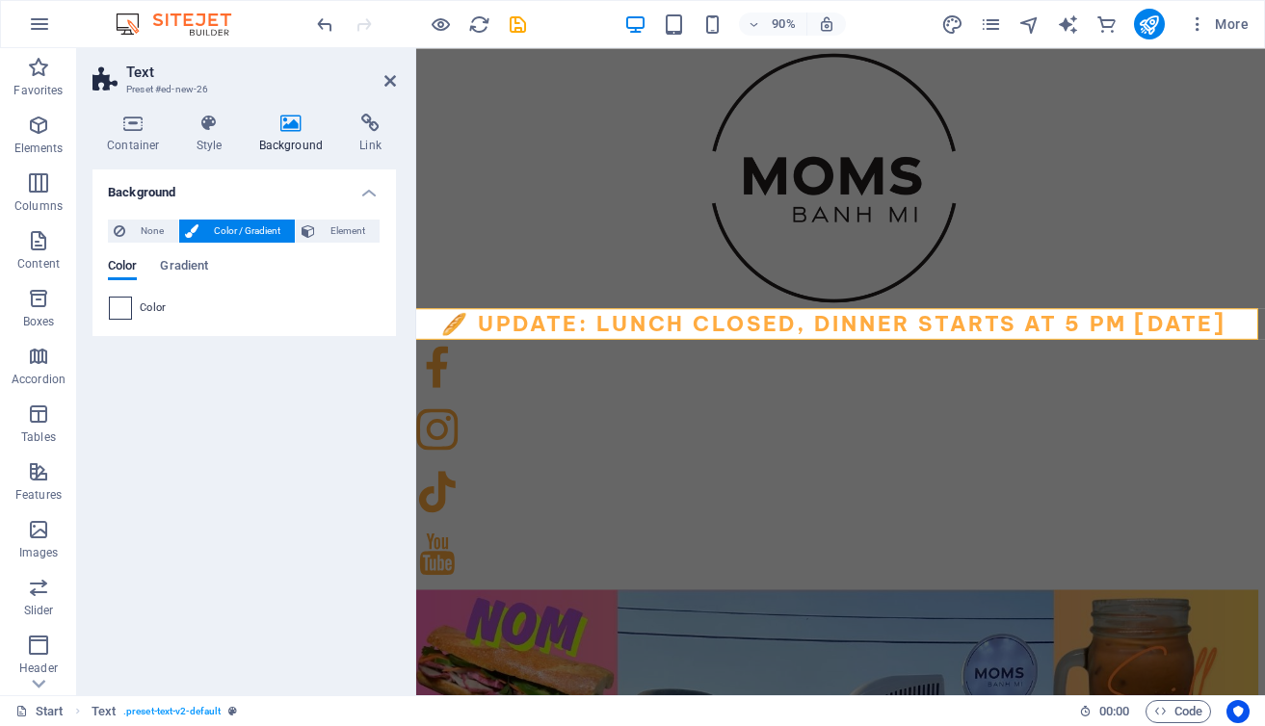
click at [118, 306] on span at bounding box center [120, 308] width 21 height 21
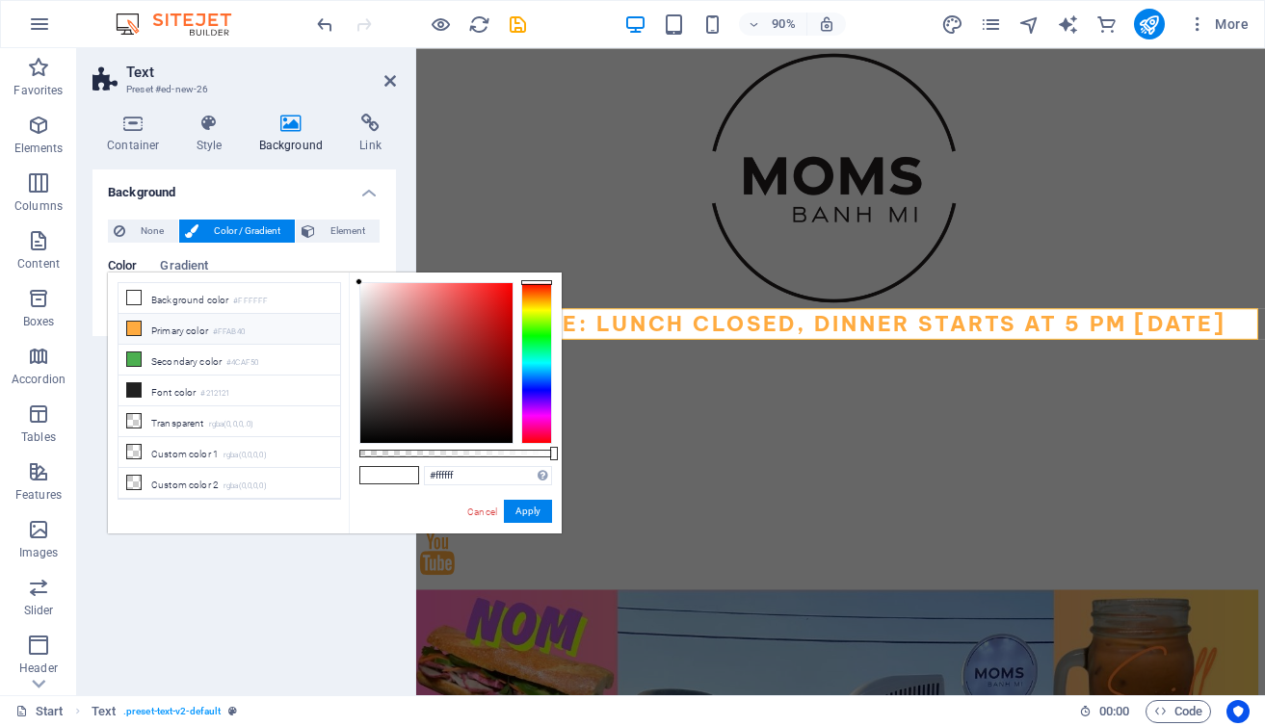
click at [129, 324] on icon at bounding box center [133, 328] width 13 height 13
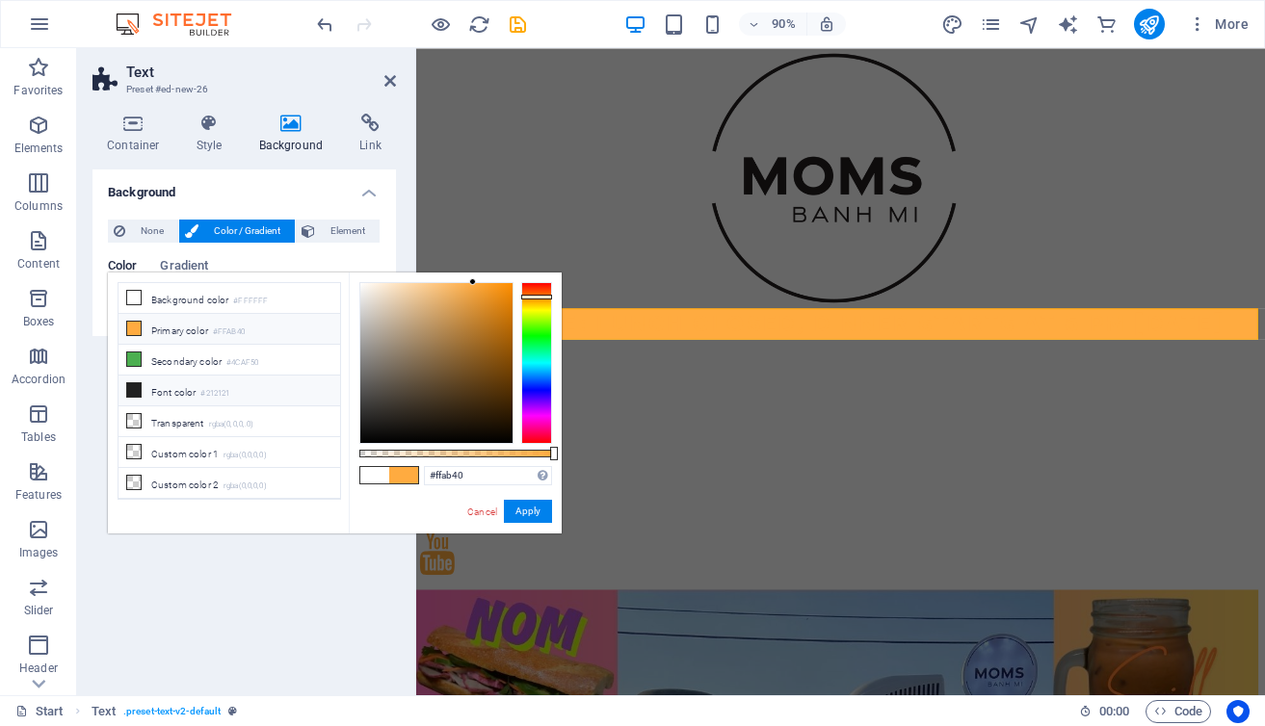
click at [131, 388] on icon at bounding box center [133, 389] width 13 height 13
type input "#212121"
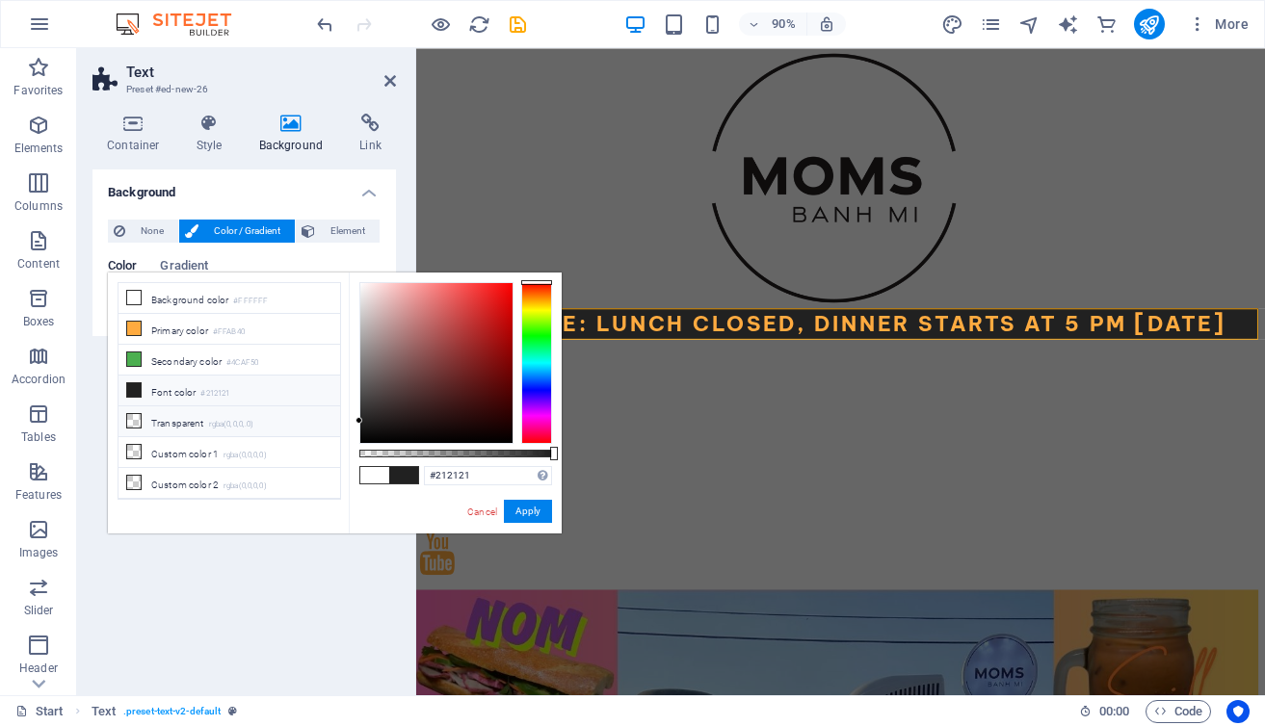
scroll to position [88, 0]
click at [527, 512] on button "Apply" at bounding box center [528, 511] width 48 height 23
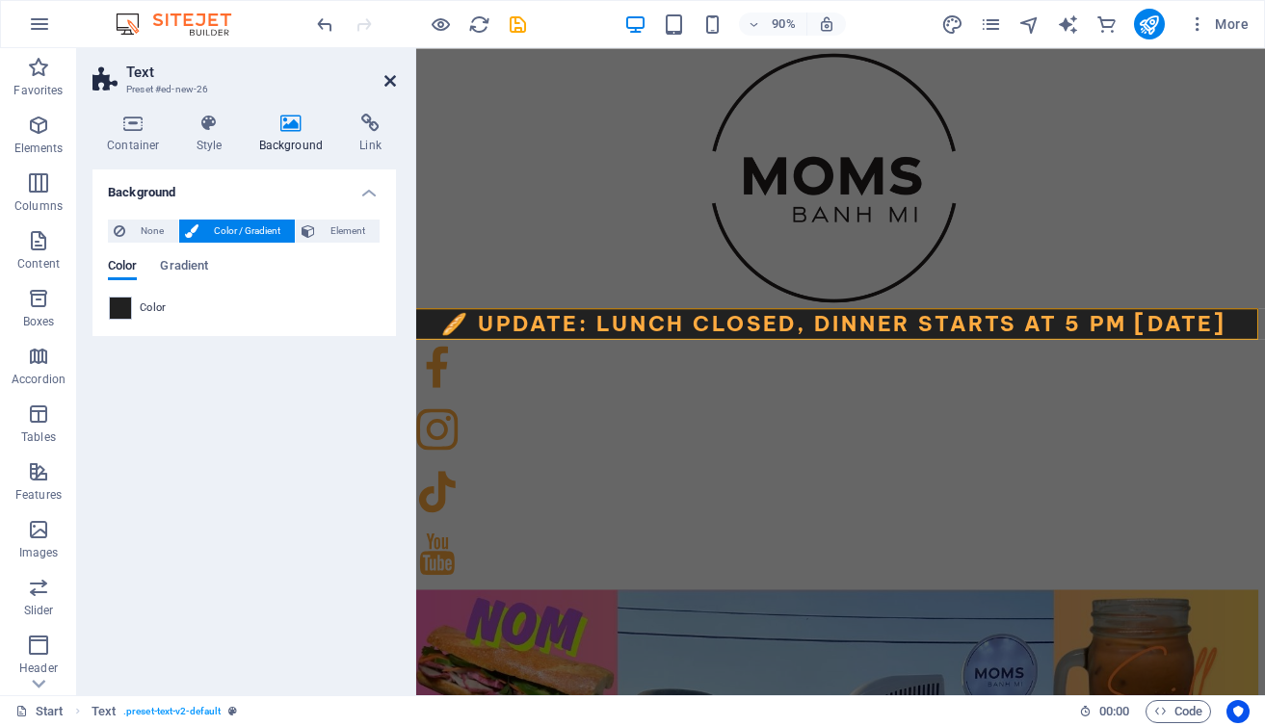
click at [388, 81] on icon at bounding box center [390, 80] width 12 height 15
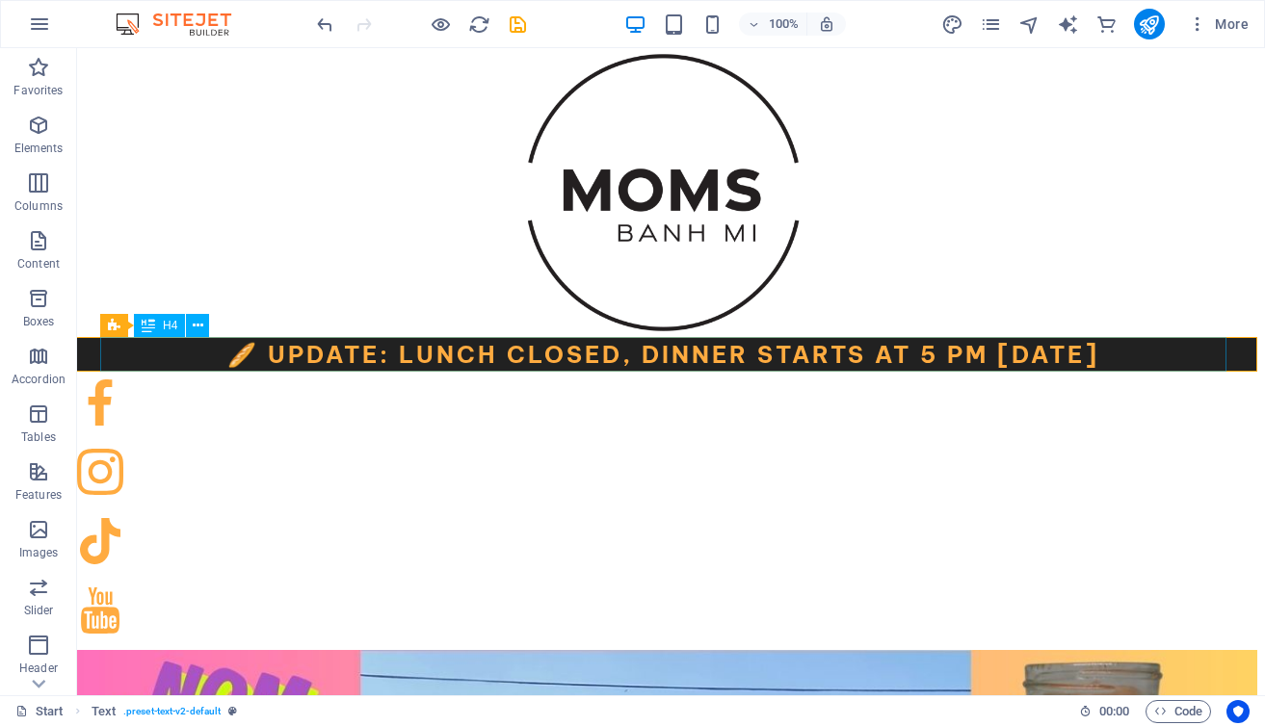
click at [310, 355] on div "🥖 Update: Lunch Closed, Dinner Starts at 5 PM [DATE]" at bounding box center [663, 354] width 1126 height 35
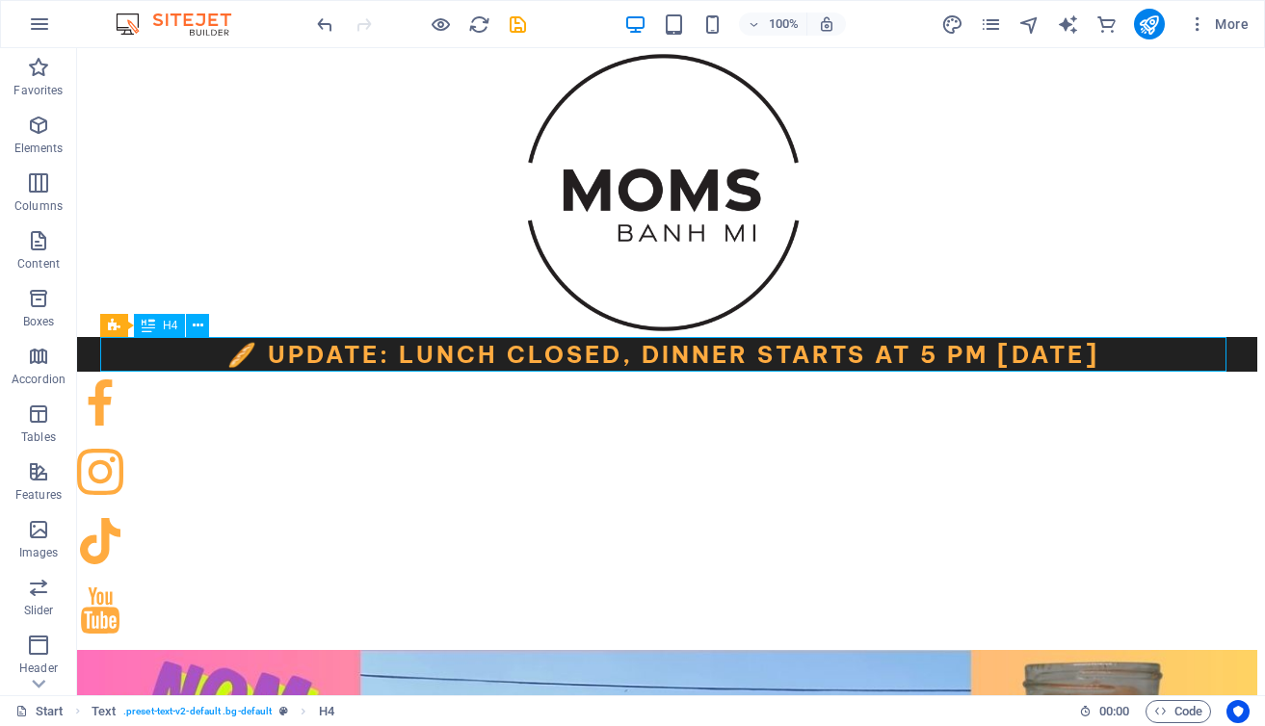
click at [310, 355] on div "🥖 Update: Lunch Closed, Dinner Starts at 5 PM [DATE]" at bounding box center [663, 354] width 1126 height 35
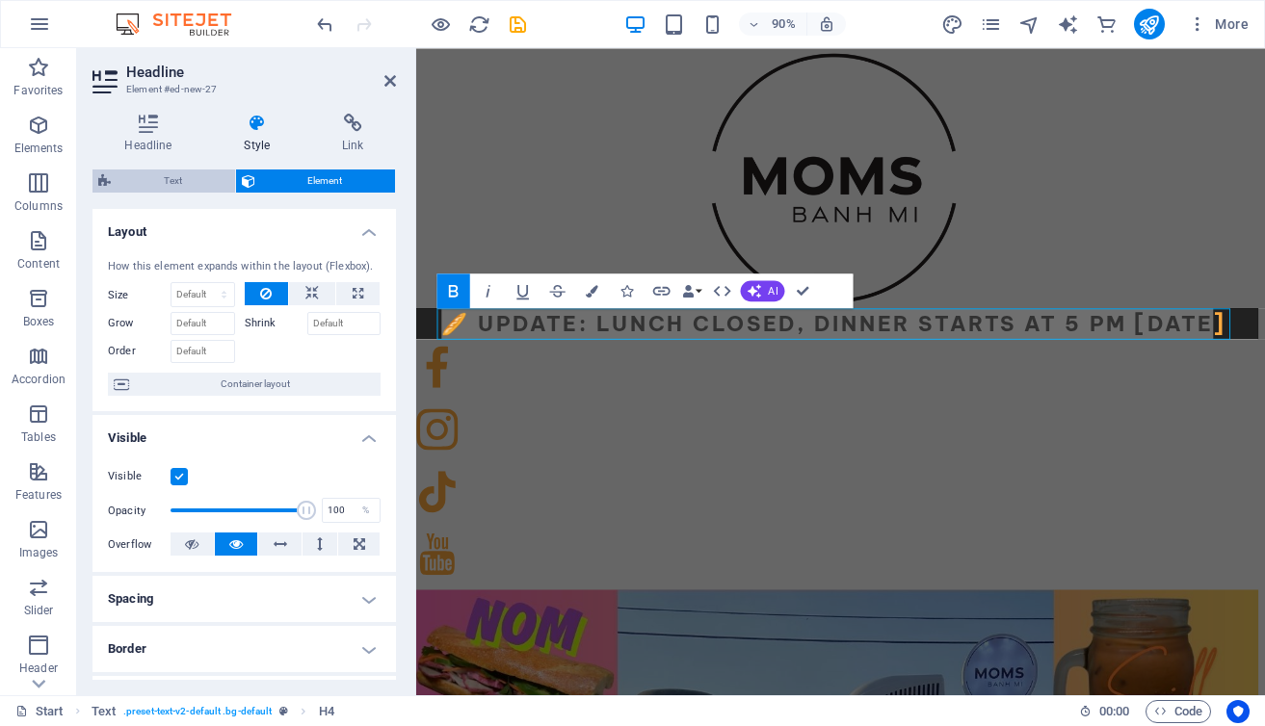
click at [163, 178] on span "Text" at bounding box center [173, 181] width 113 height 23
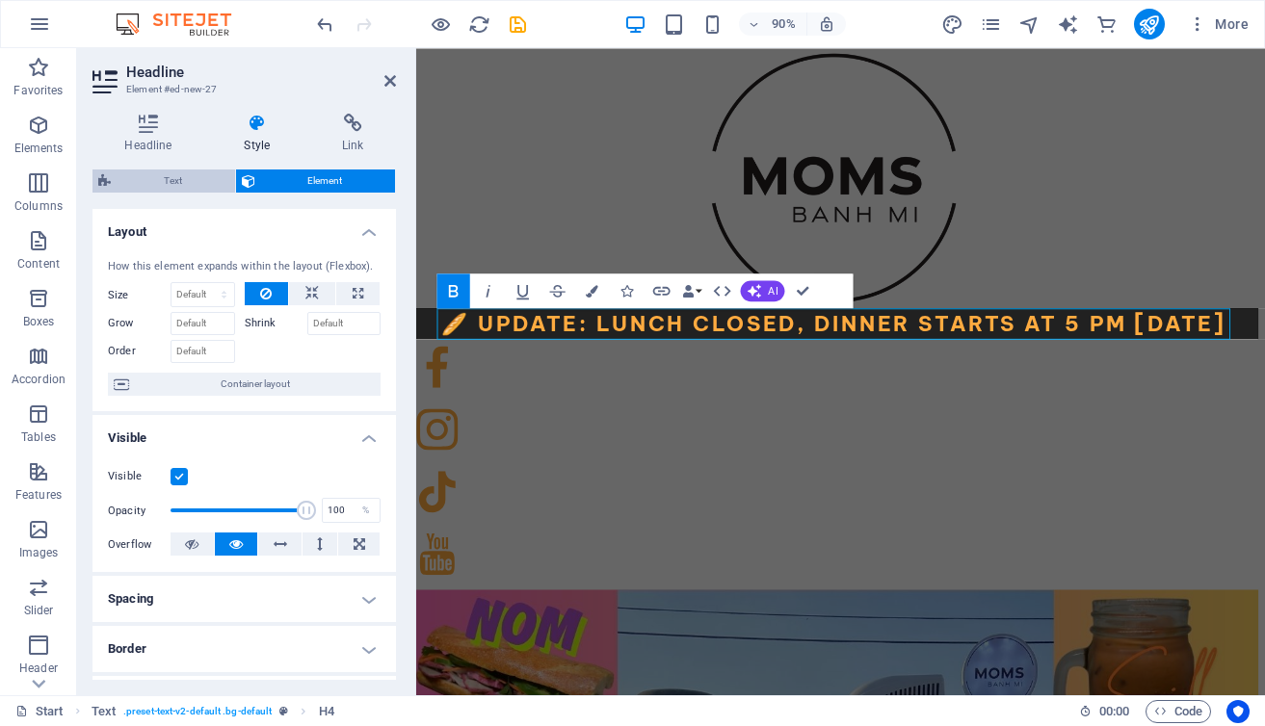
select select "rem"
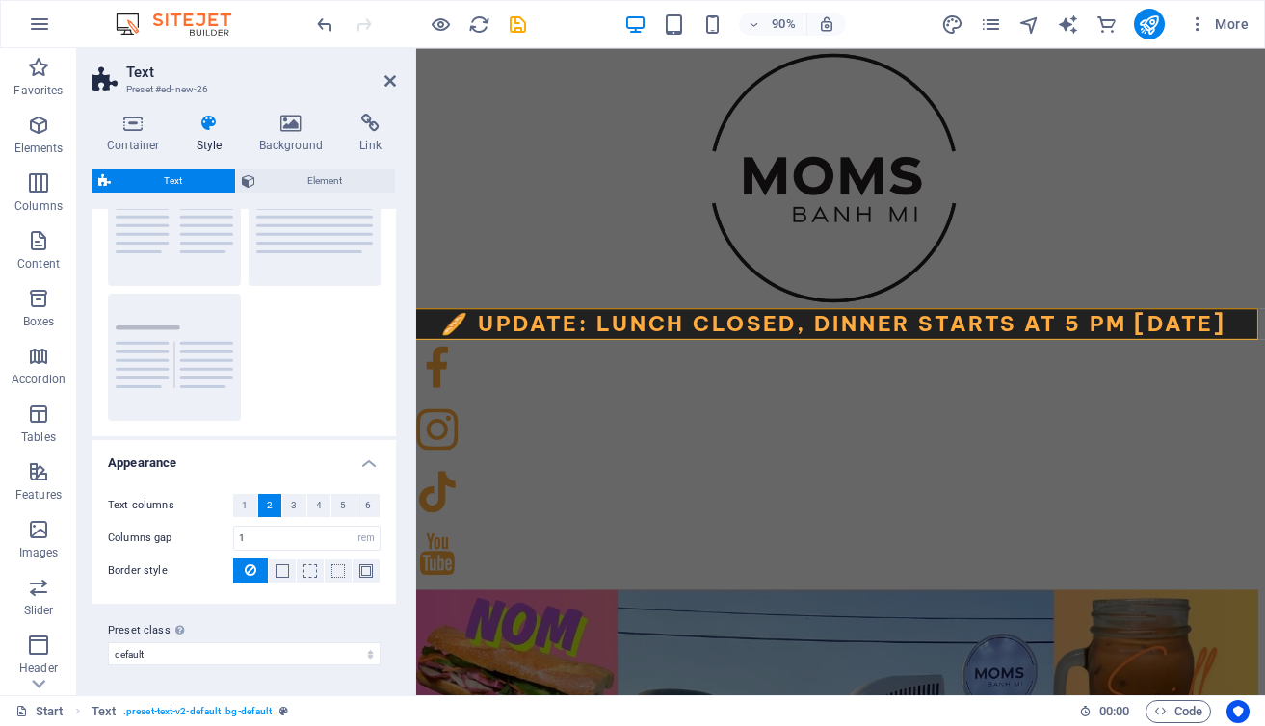
scroll to position [100, 0]
click at [332, 182] on span "Element" at bounding box center [325, 181] width 129 height 23
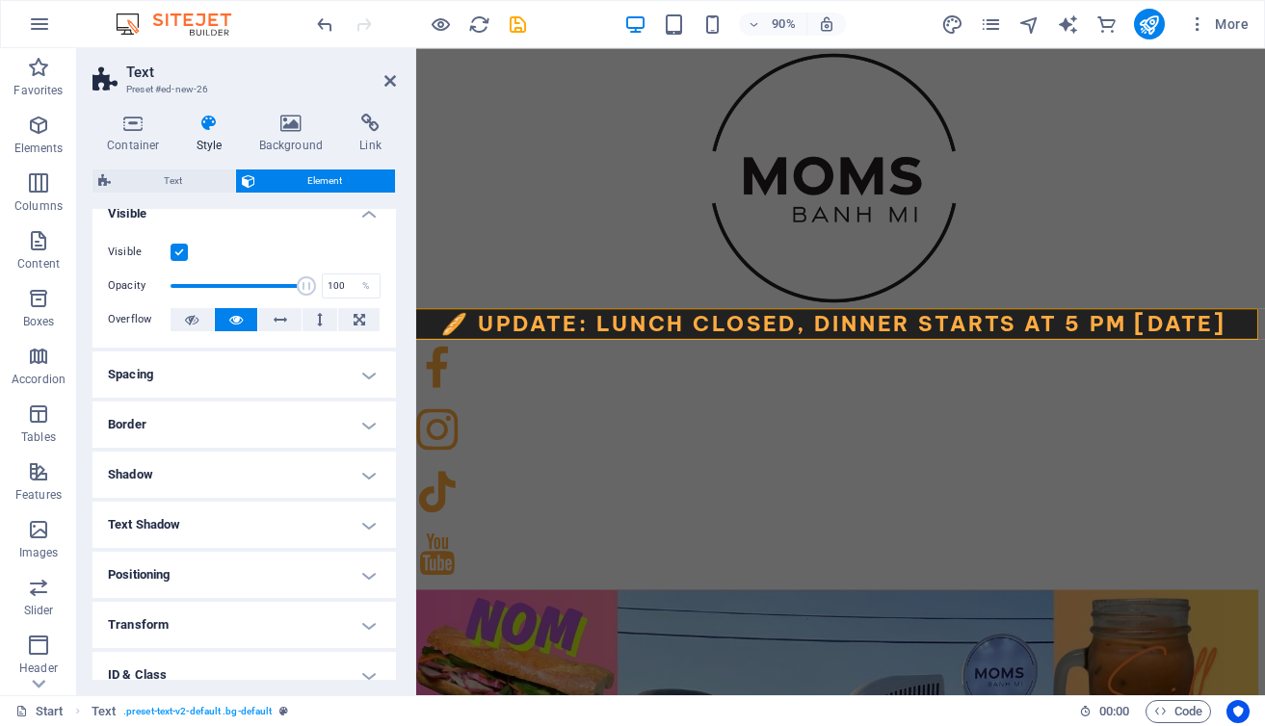
scroll to position [0, 0]
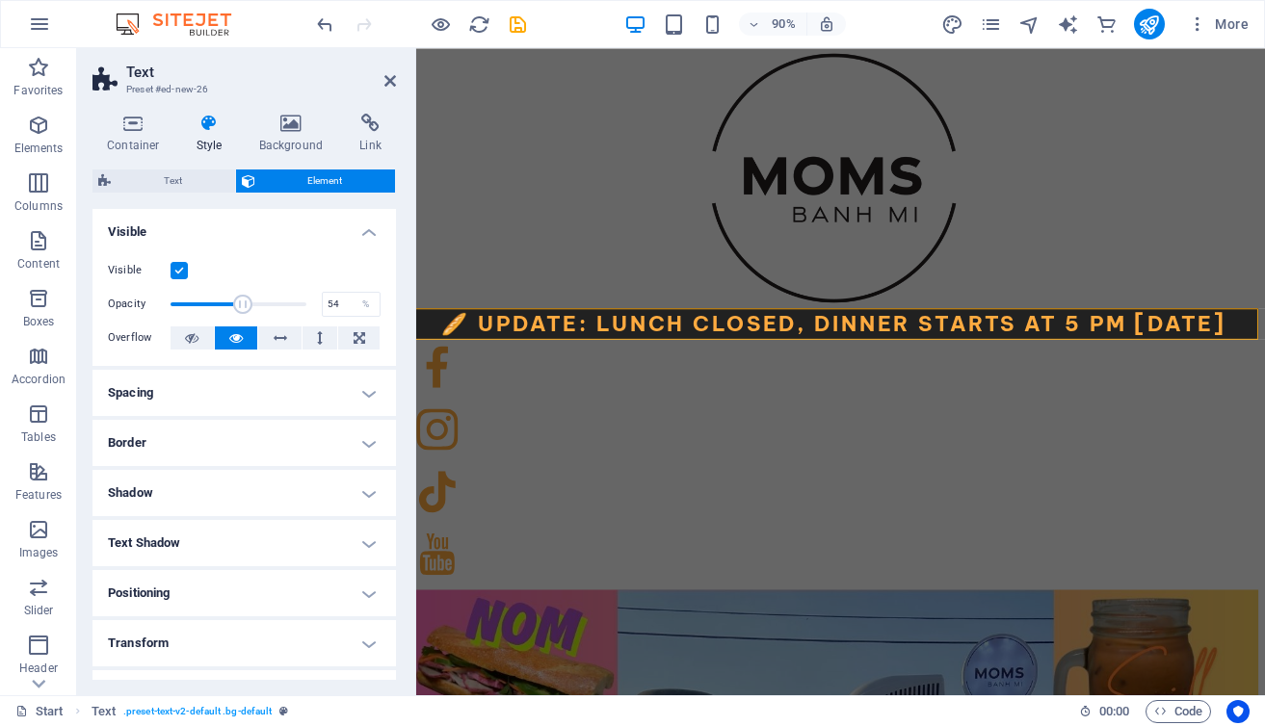
drag, startPoint x: 305, startPoint y: 304, endPoint x: 242, endPoint y: 299, distance: 63.8
click at [242, 299] on span at bounding box center [242, 304] width 19 height 19
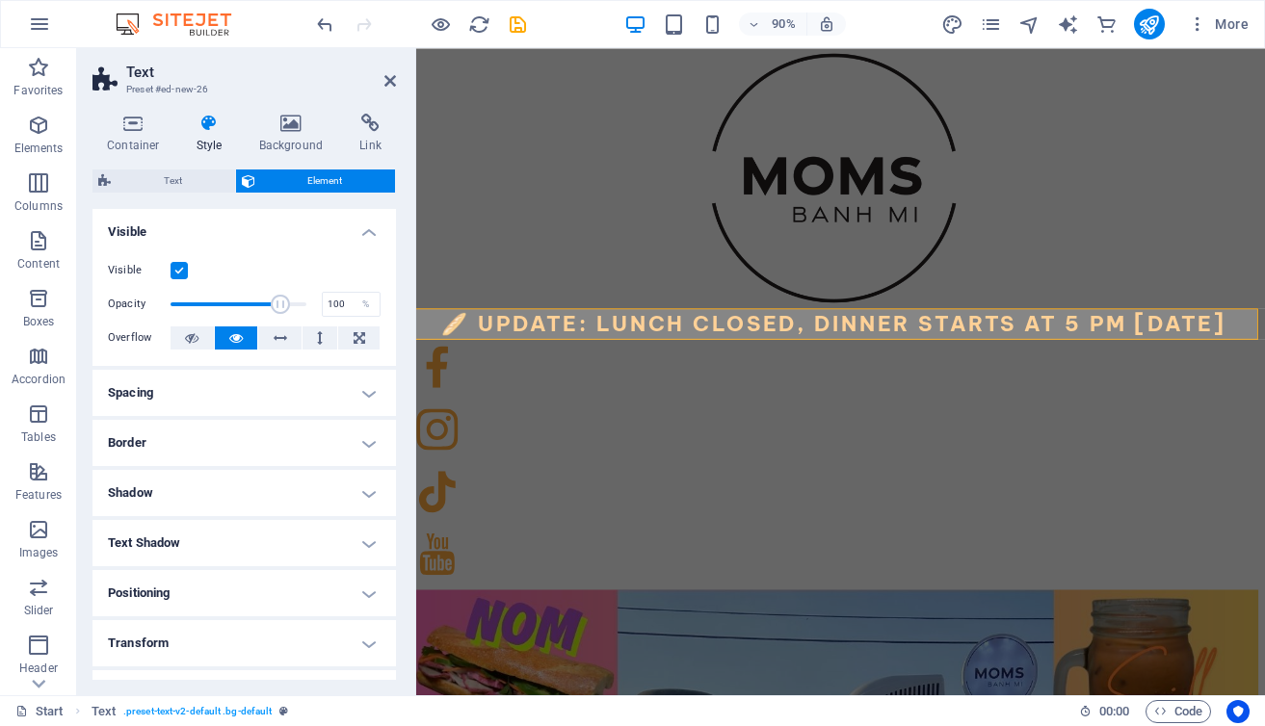
drag, startPoint x: 658, startPoint y: 347, endPoint x: 417, endPoint y: 318, distance: 242.5
type input "23"
click at [199, 179] on span "Text" at bounding box center [173, 181] width 113 height 23
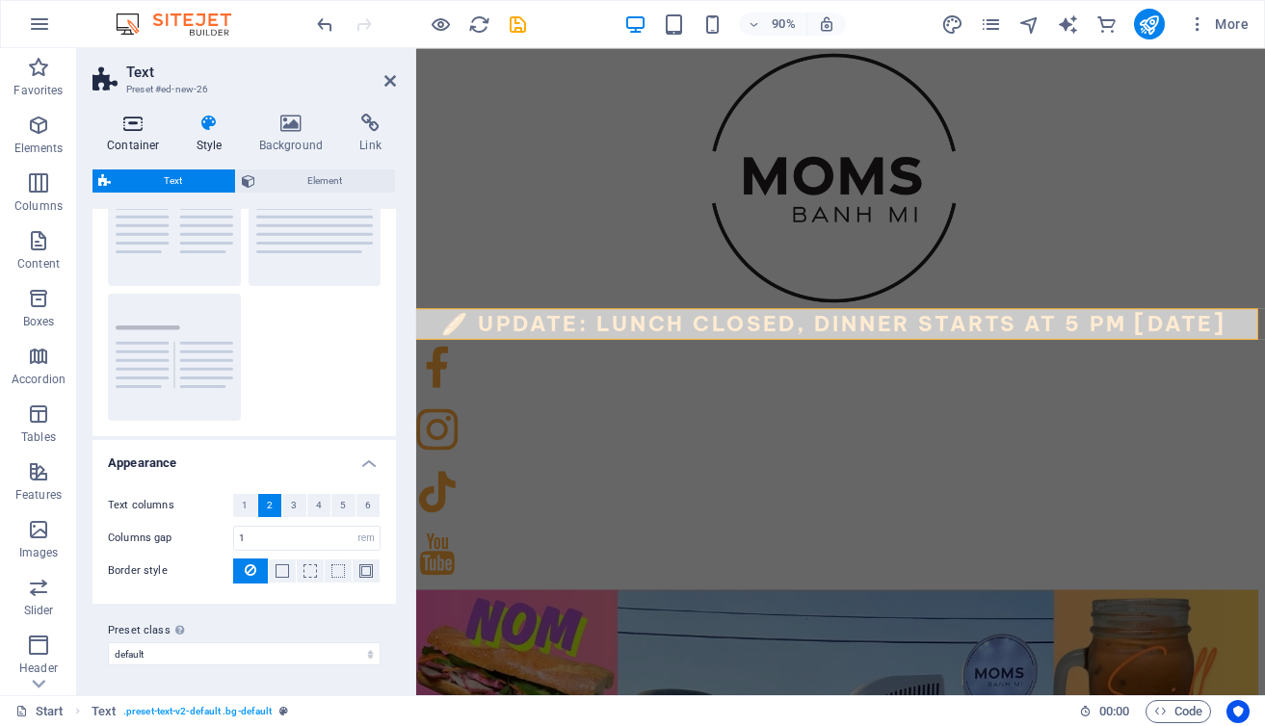
click at [134, 131] on icon at bounding box center [133, 123] width 82 height 19
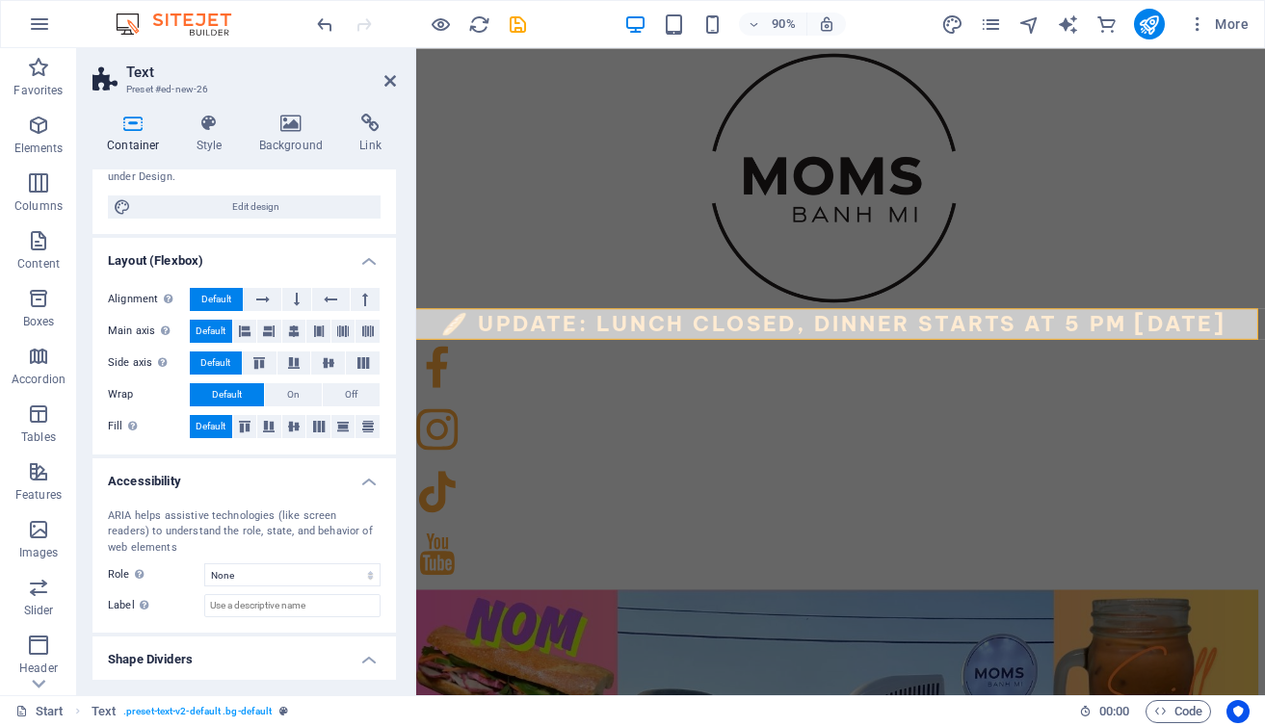
scroll to position [236, 0]
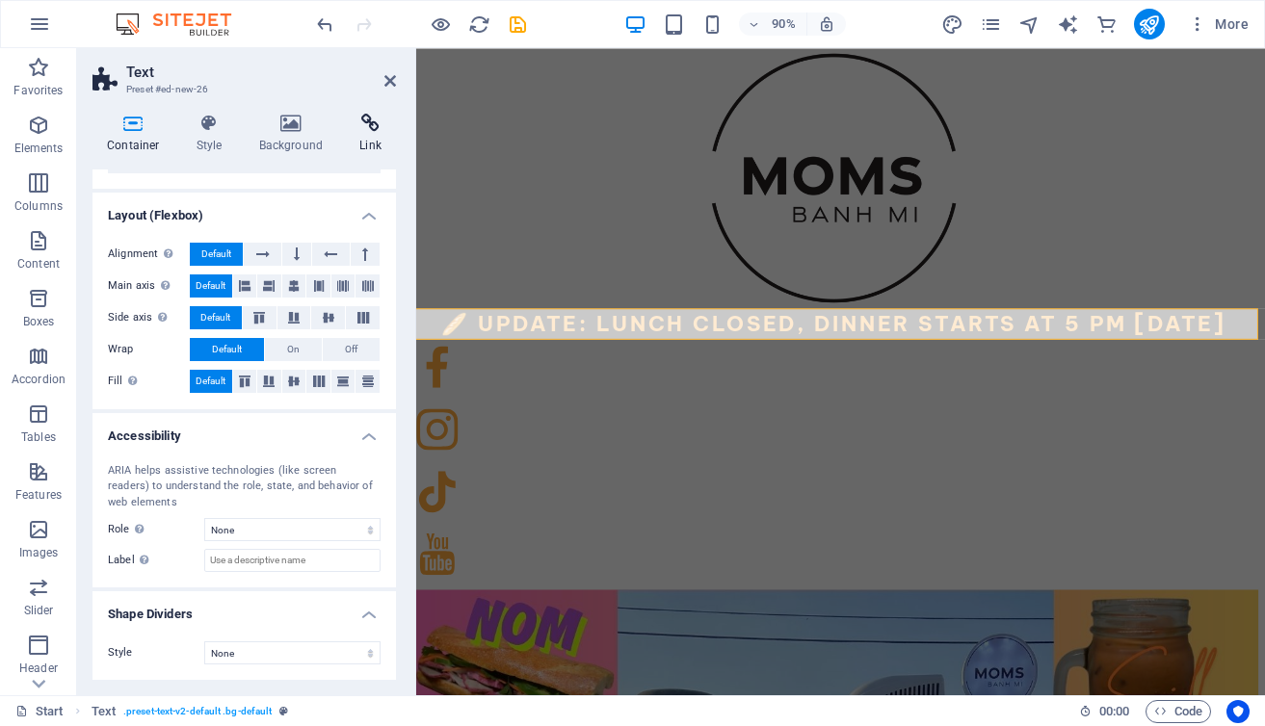
click at [363, 120] on icon at bounding box center [370, 123] width 51 height 19
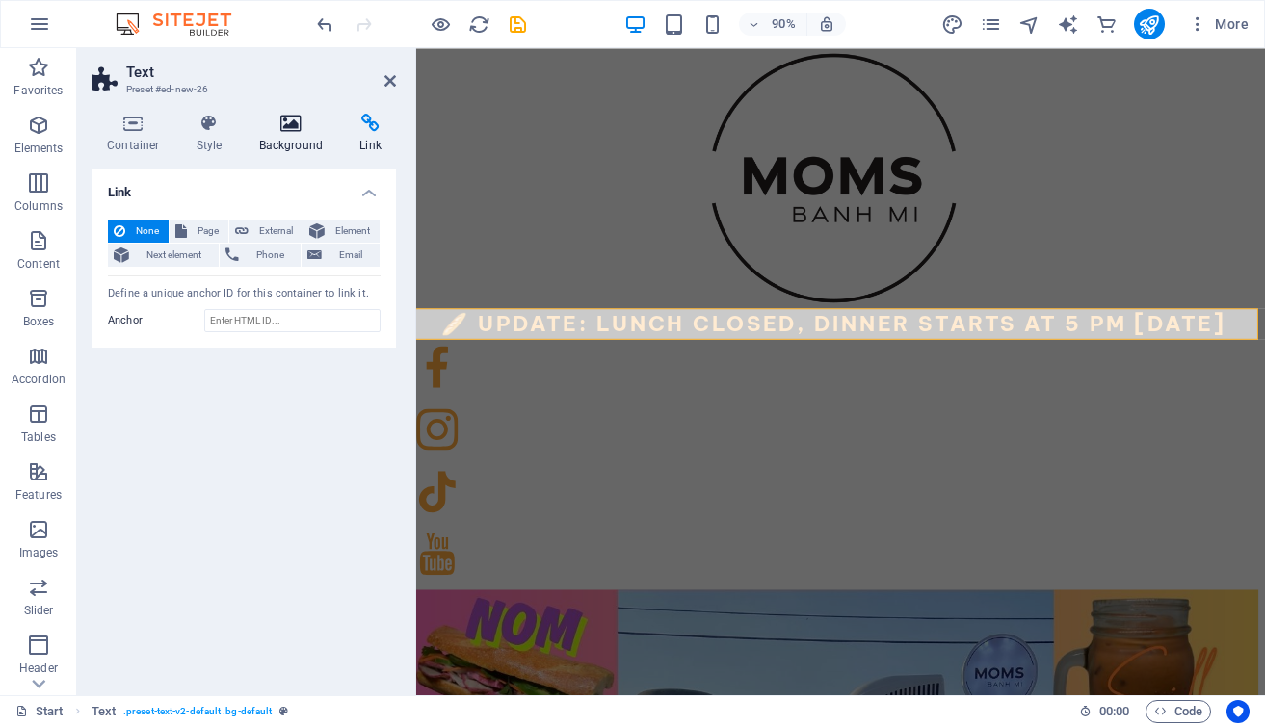
click at [296, 123] on icon at bounding box center [291, 123] width 93 height 19
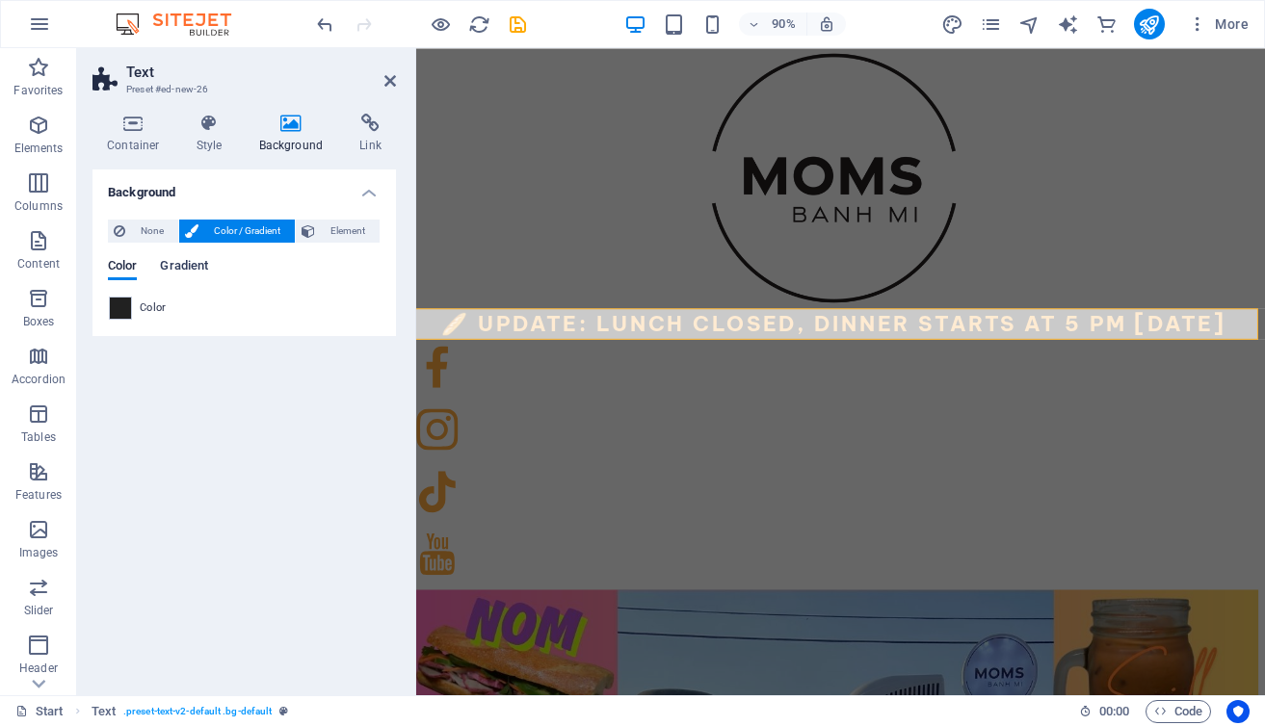
click at [175, 270] on span "Gradient" at bounding box center [184, 267] width 48 height 27
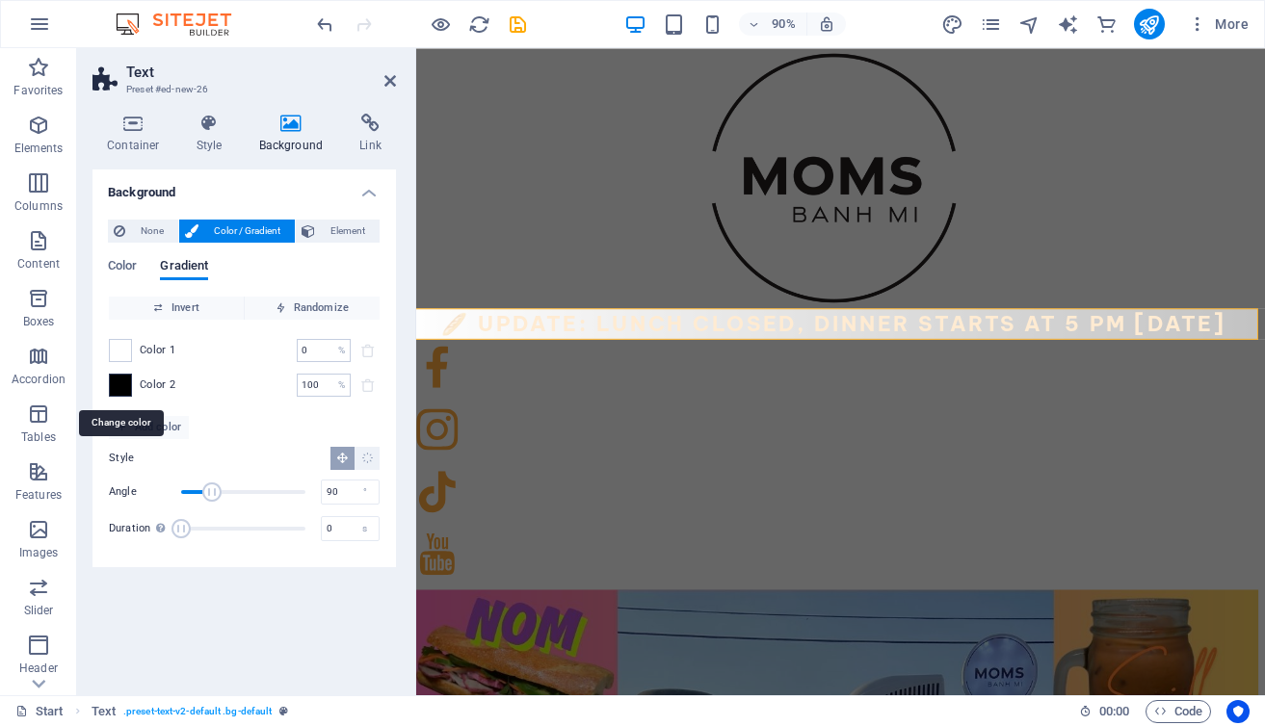
click at [119, 386] on span at bounding box center [120, 385] width 21 height 21
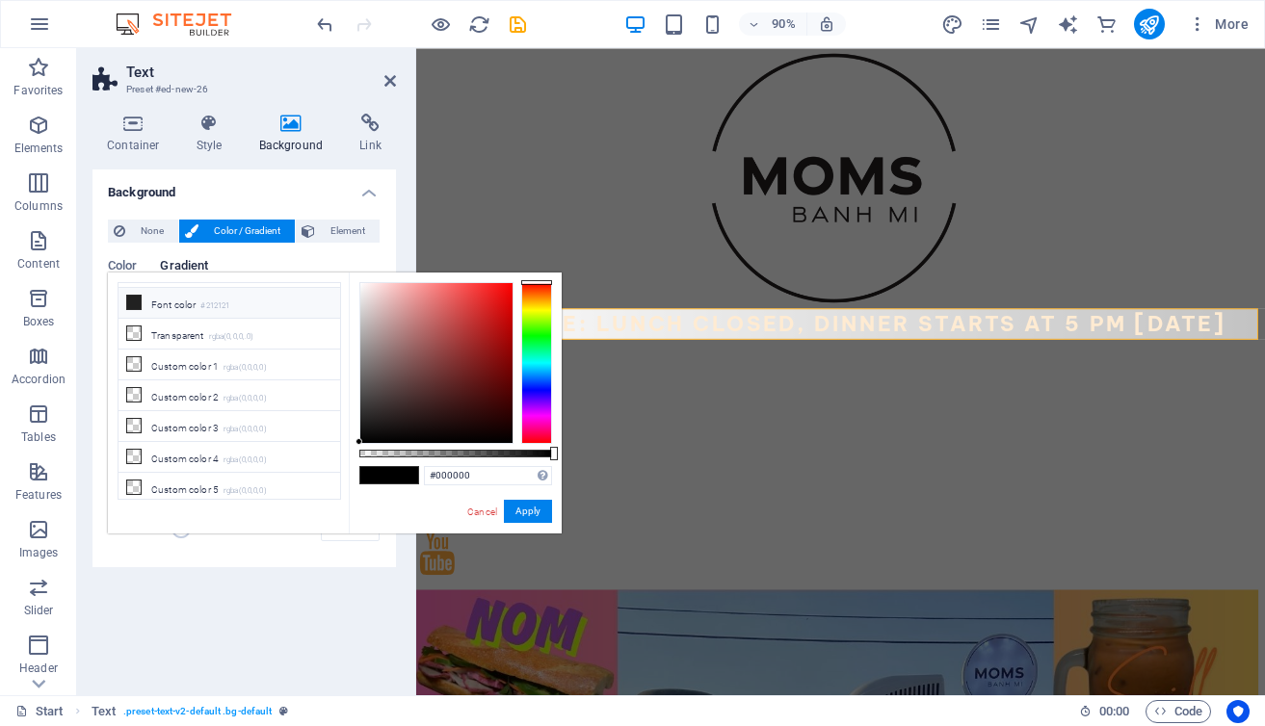
click at [119, 386] on li "Custom color 2 rgba(0,0,0,0)" at bounding box center [229, 395] width 222 height 31
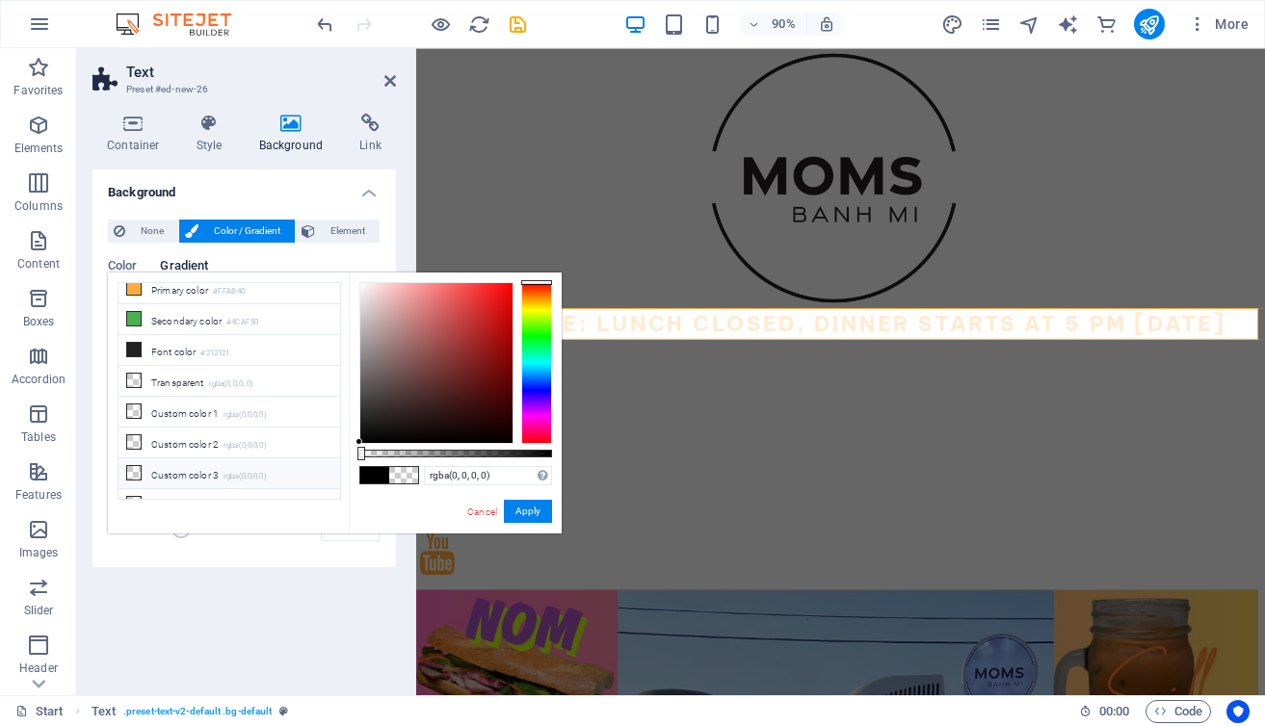
scroll to position [0, 0]
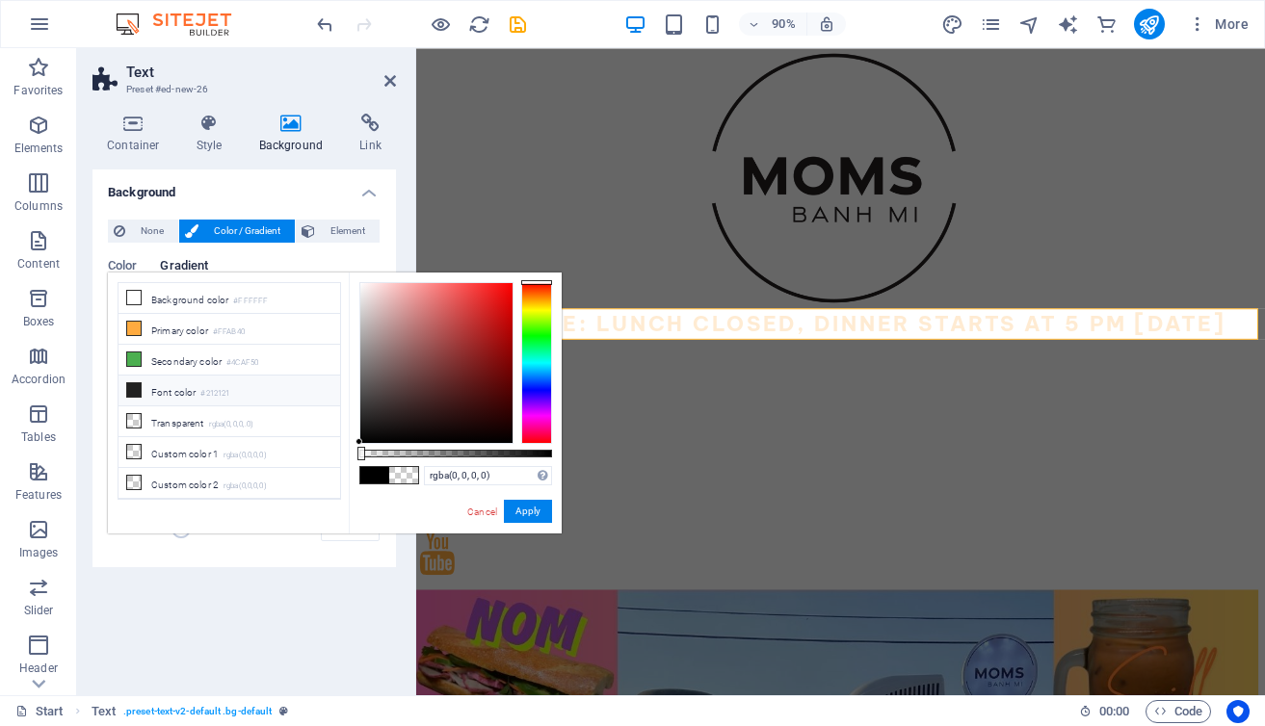
click at [132, 389] on icon at bounding box center [133, 389] width 13 height 13
type input "#212121"
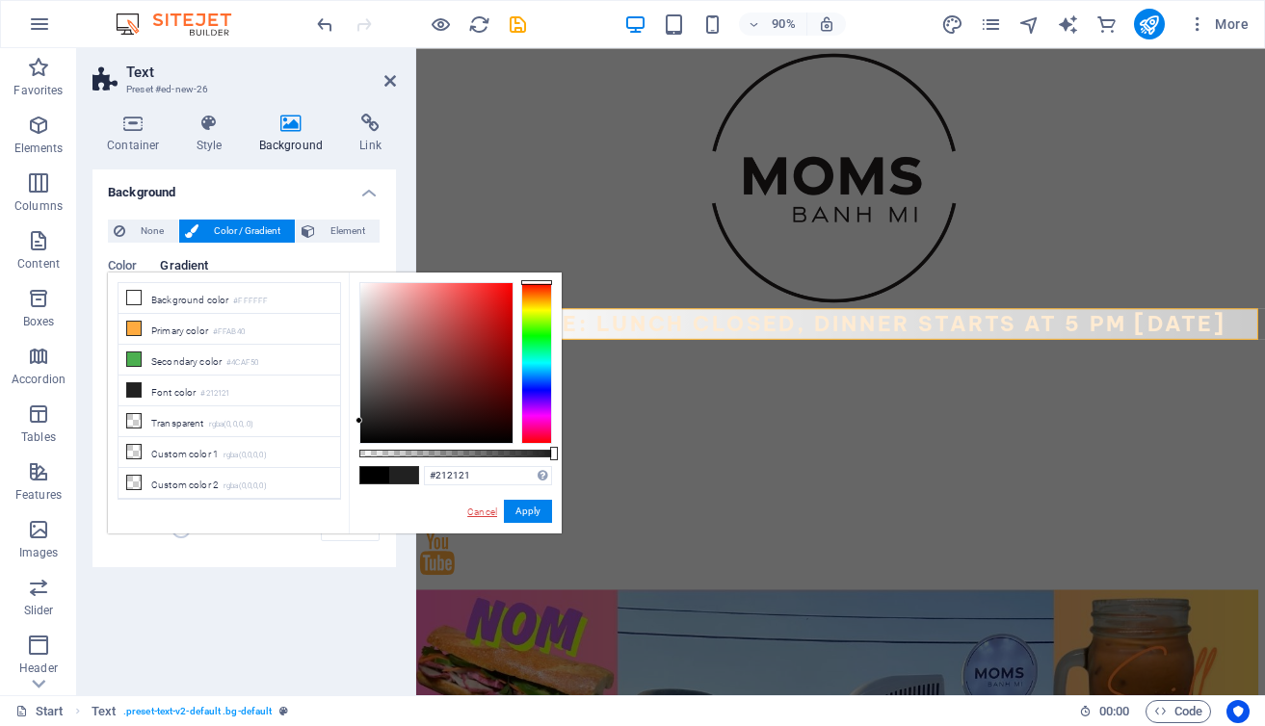
click at [477, 509] on link "Cancel" at bounding box center [482, 512] width 34 height 14
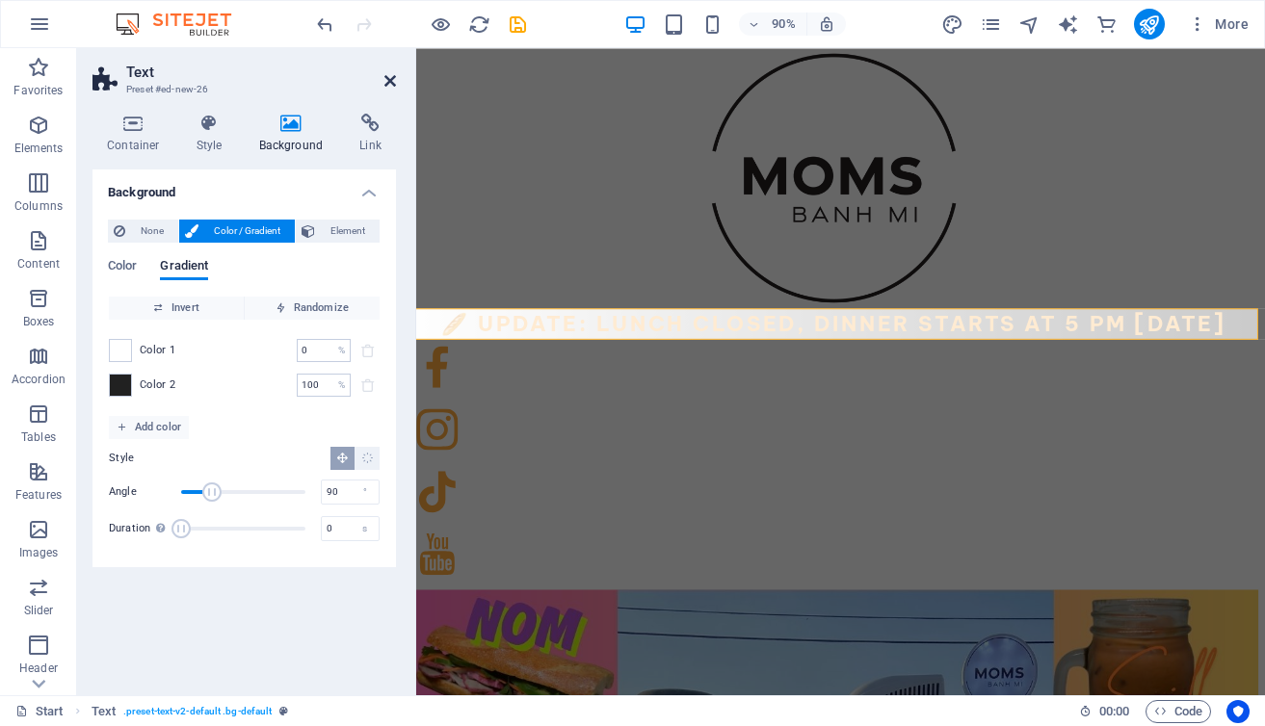
click at [388, 77] on icon at bounding box center [390, 80] width 12 height 15
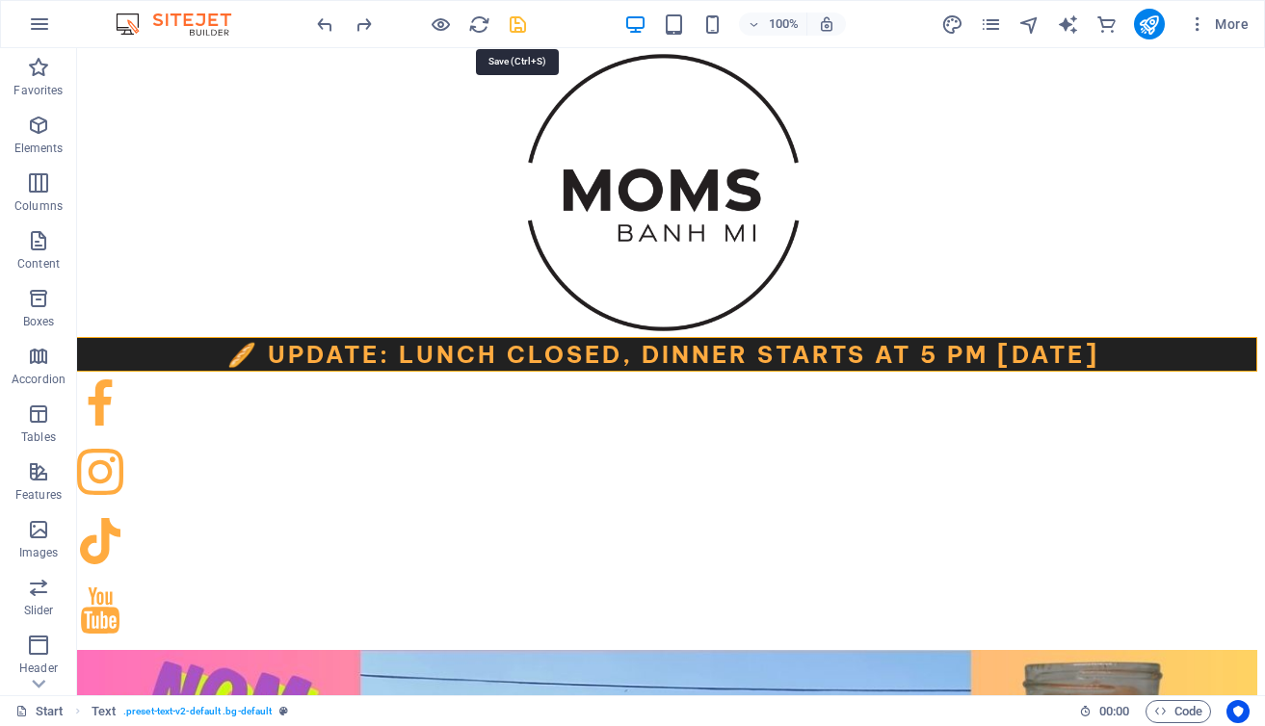
click at [516, 20] on icon "save" at bounding box center [518, 24] width 22 height 22
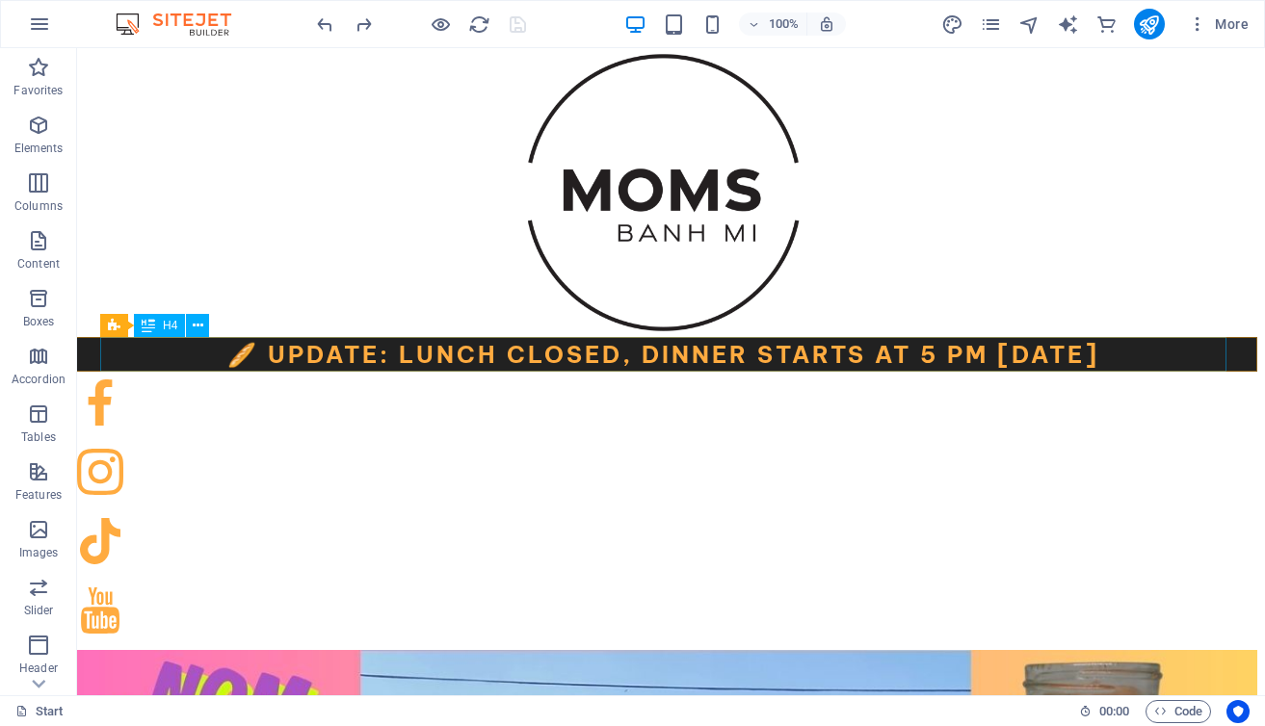
click at [1062, 354] on div "🥖 Update: Lunch Closed, Dinner Starts at 5 PM [DATE]" at bounding box center [663, 354] width 1126 height 35
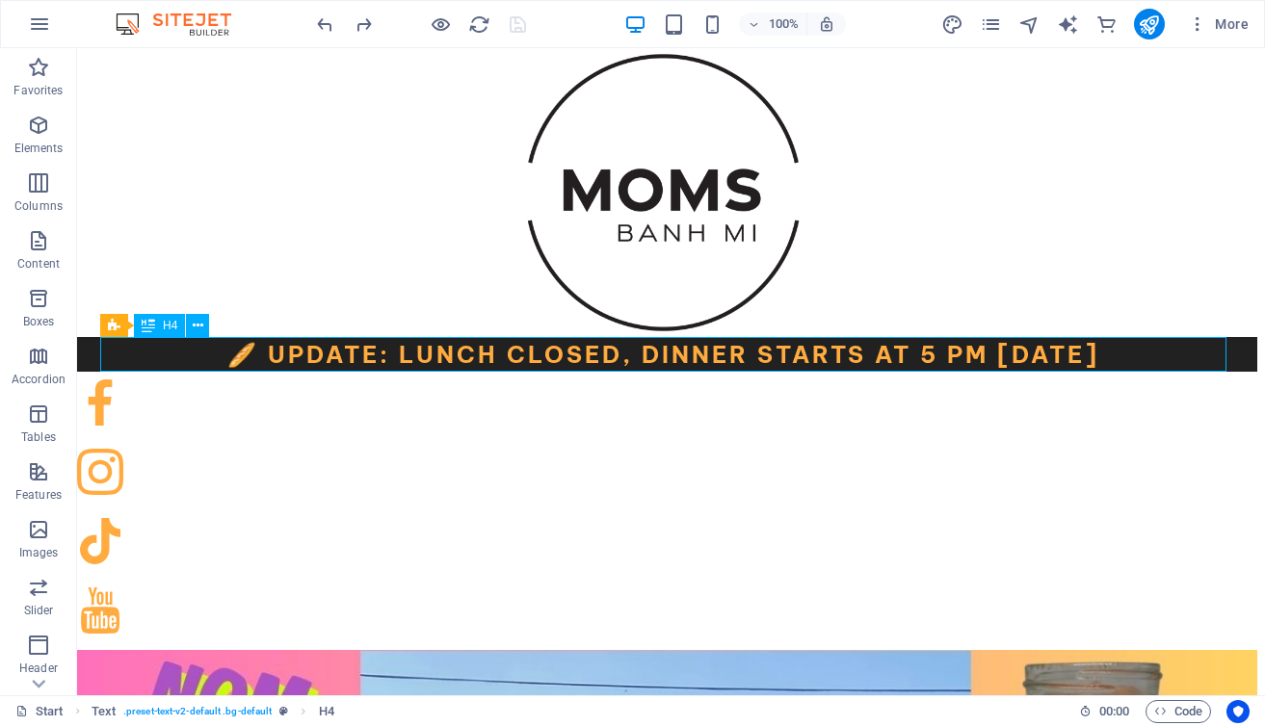
click at [1077, 356] on div "🥖 Update: Lunch Closed, Dinner Starts at 5 PM [DATE]" at bounding box center [663, 354] width 1126 height 35
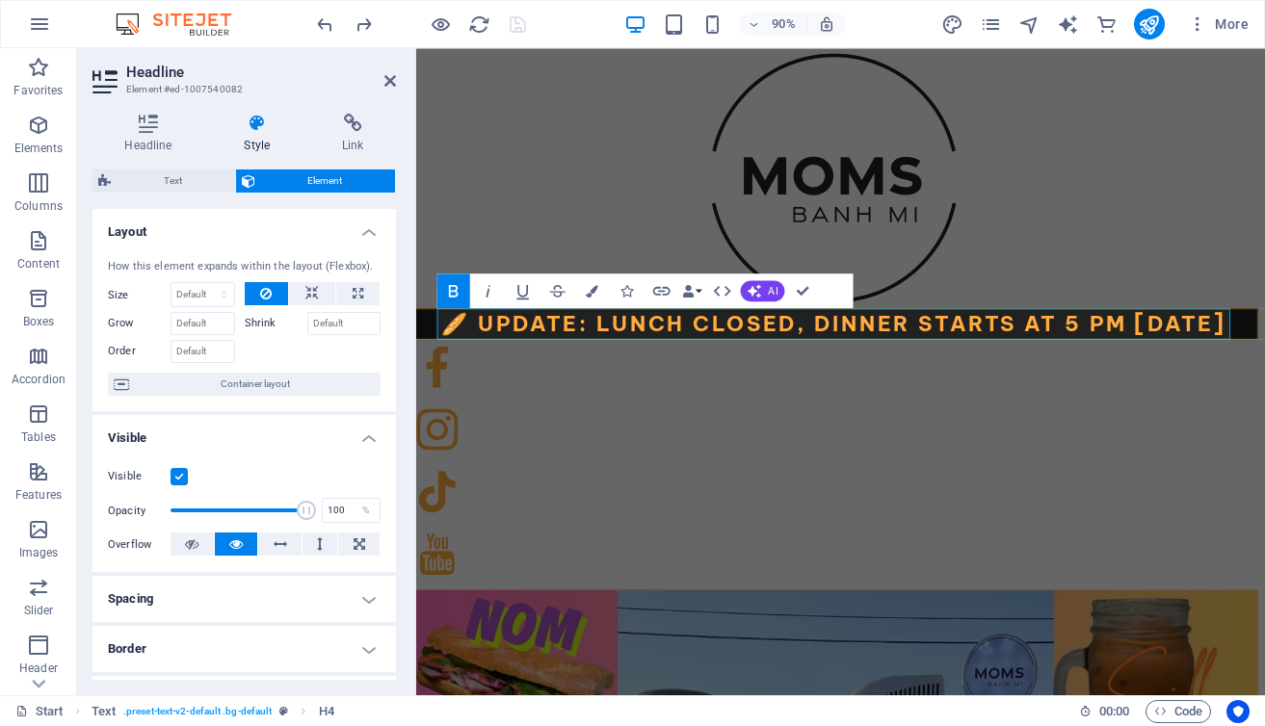
click at [1230, 356] on strong "🥖 Update: Lunch Closed, Dinner Starts at 5 PM [DATE]" at bounding box center [880, 354] width 872 height 29
click at [635, 360] on strong "🥖 Update: Lunch Closed, Dinner Starts at 5 PM [DATE]" at bounding box center [880, 354] width 872 height 29
drag, startPoint x: 1087, startPoint y: 356, endPoint x: 861, endPoint y: 360, distance: 225.4
click at [861, 360] on strong "🥖 Update: Lunch Closed, Dinner Starts at 5 PM [DATE]" at bounding box center [880, 354] width 872 height 29
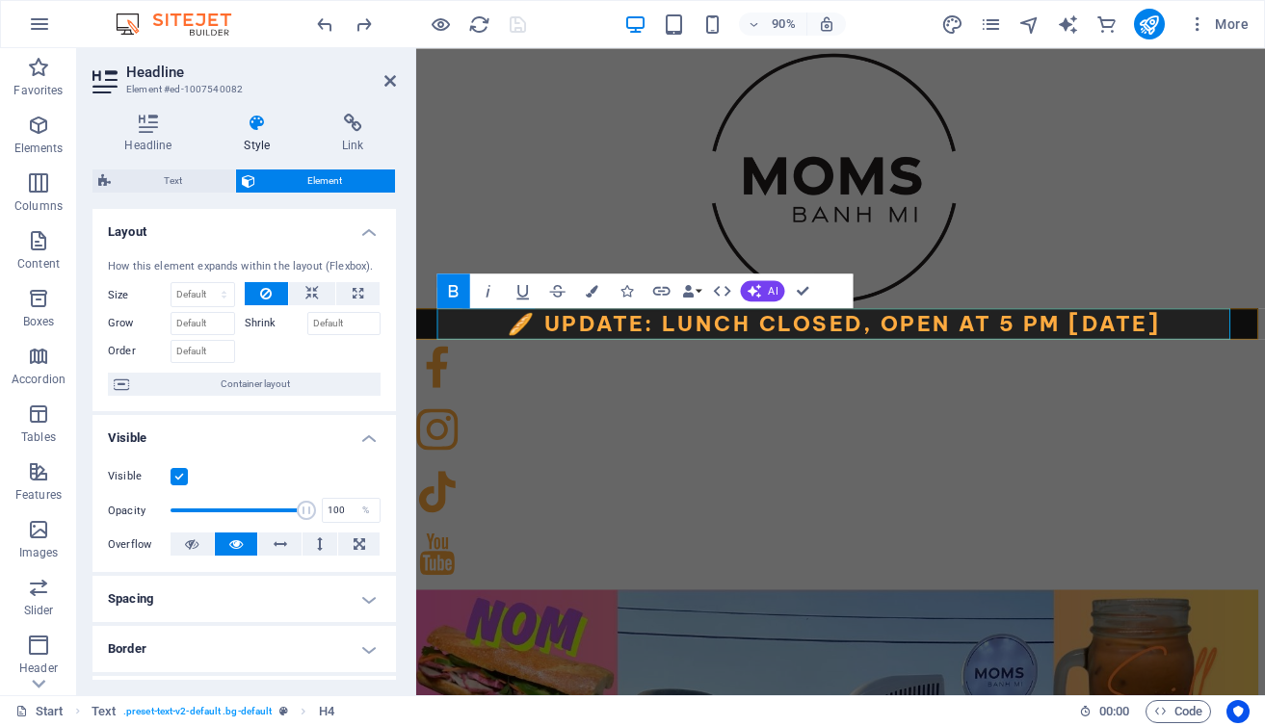
click at [1252, 352] on h4 "🥖 Update: Lunch Closed, OPEN at 5 PM [DATE]" at bounding box center [879, 354] width 881 height 35
click at [392, 73] on icon at bounding box center [390, 80] width 12 height 15
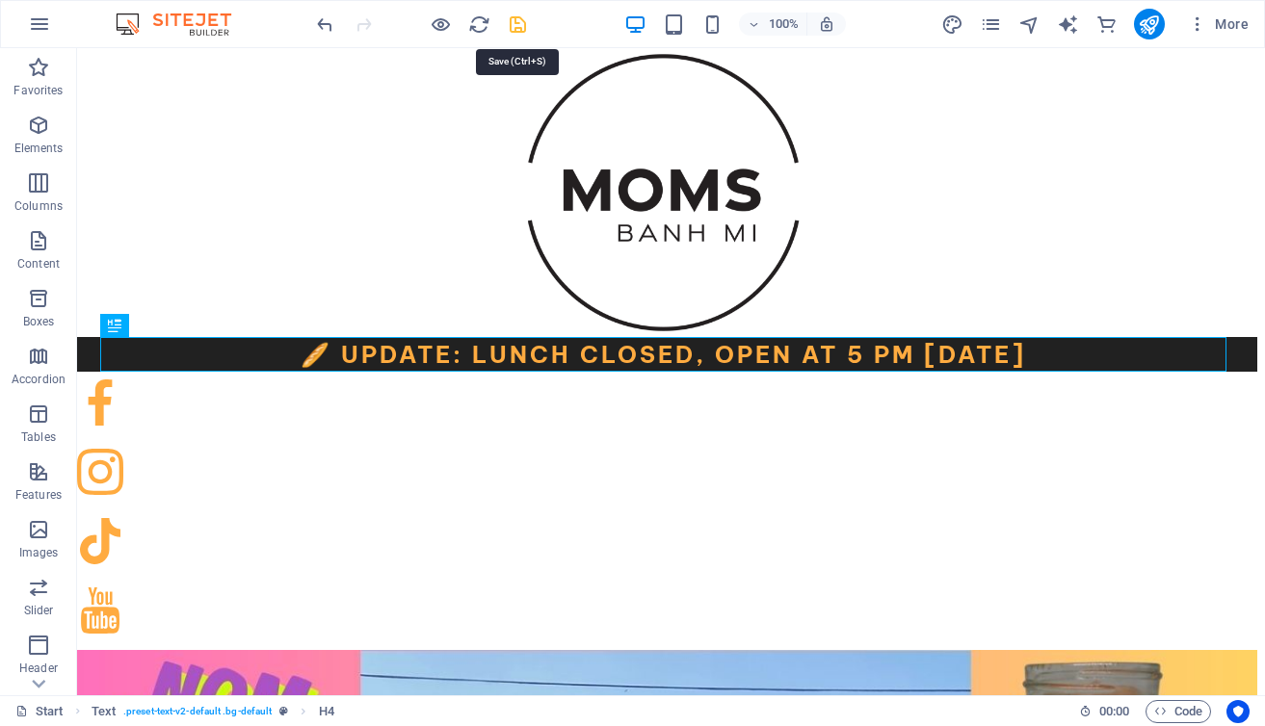
click at [517, 21] on icon "save" at bounding box center [518, 24] width 22 height 22
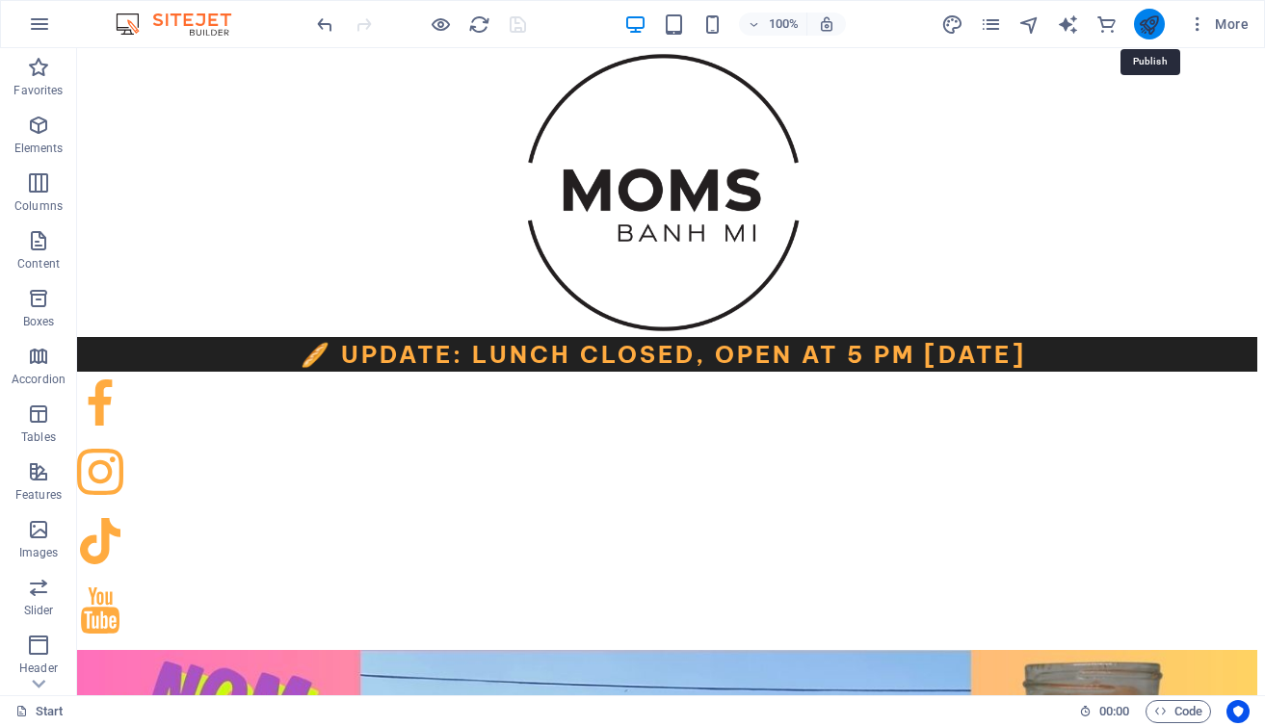
click at [1148, 25] on icon "publish" at bounding box center [1149, 24] width 22 height 22
